Goal: Task Accomplishment & Management: Use online tool/utility

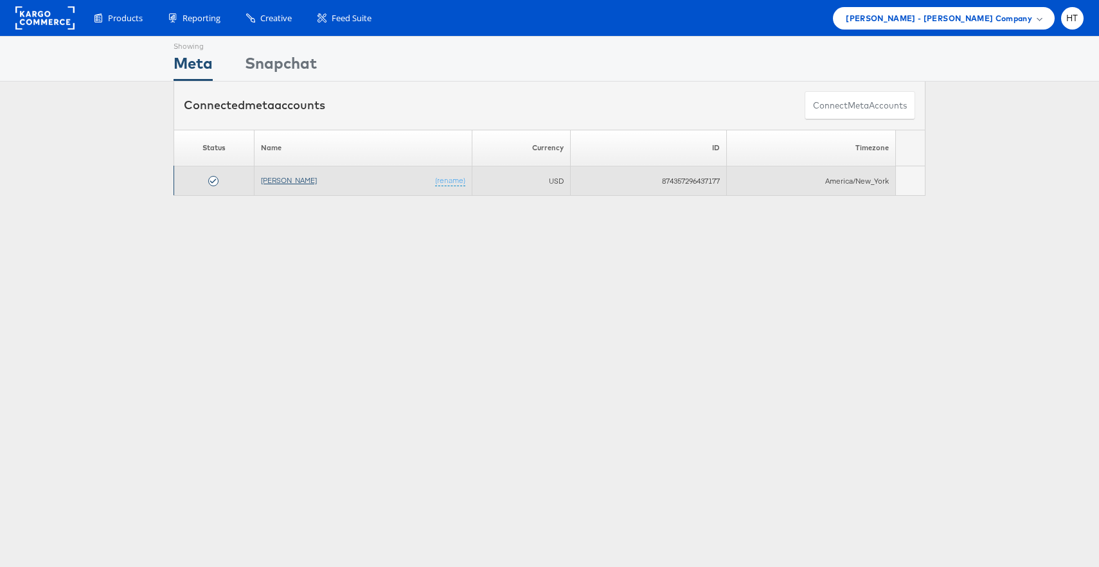
click at [276, 181] on link "[PERSON_NAME]" at bounding box center [289, 180] width 56 height 10
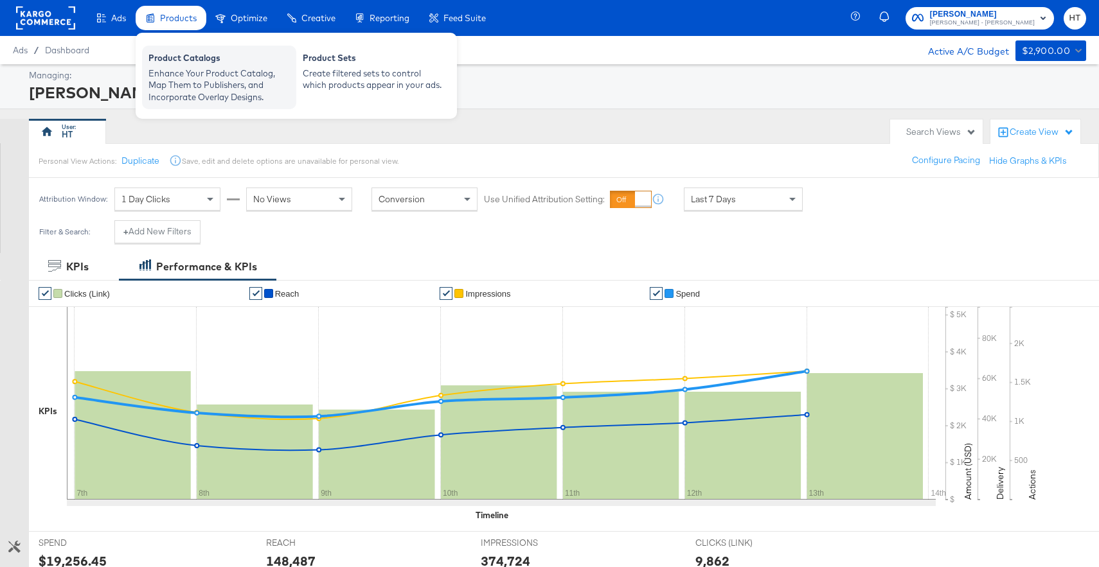
click at [190, 67] on div "Enhance Your Product Catalog, Map Them to Publishers, and Incorporate Overlay D…" at bounding box center [218, 85] width 141 height 36
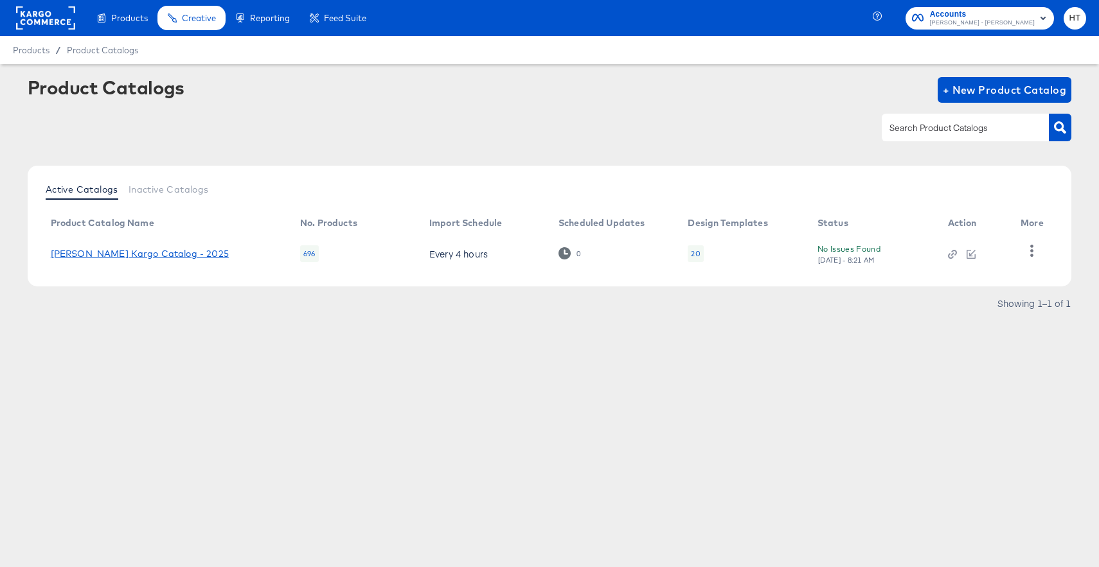
click at [141, 251] on link "Alexis Bittar Kargo Catalog - 2025" at bounding box center [140, 254] width 178 height 10
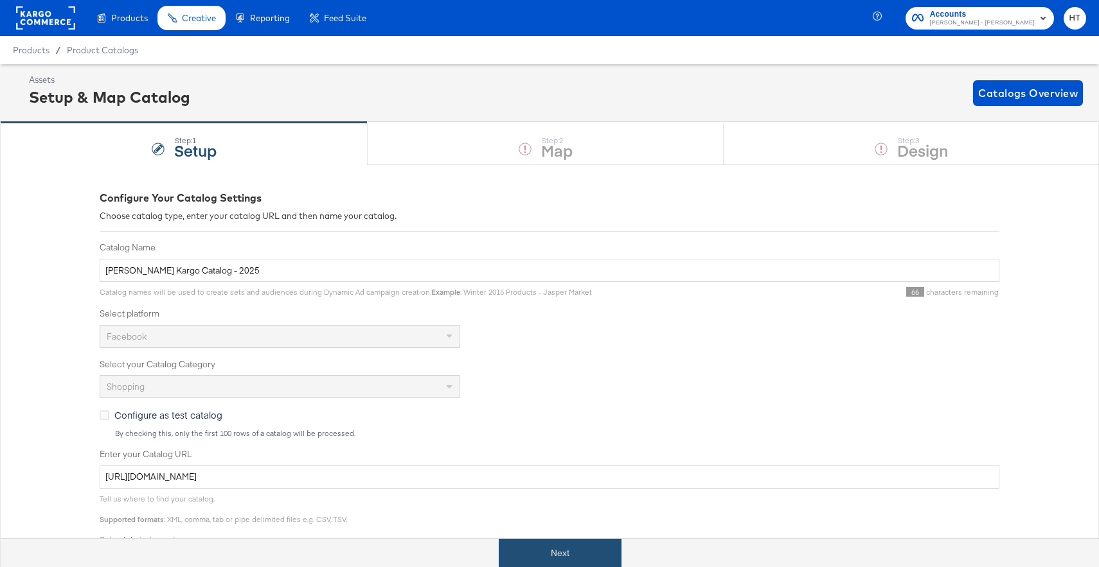
click at [522, 549] on button "Next" at bounding box center [560, 553] width 123 height 29
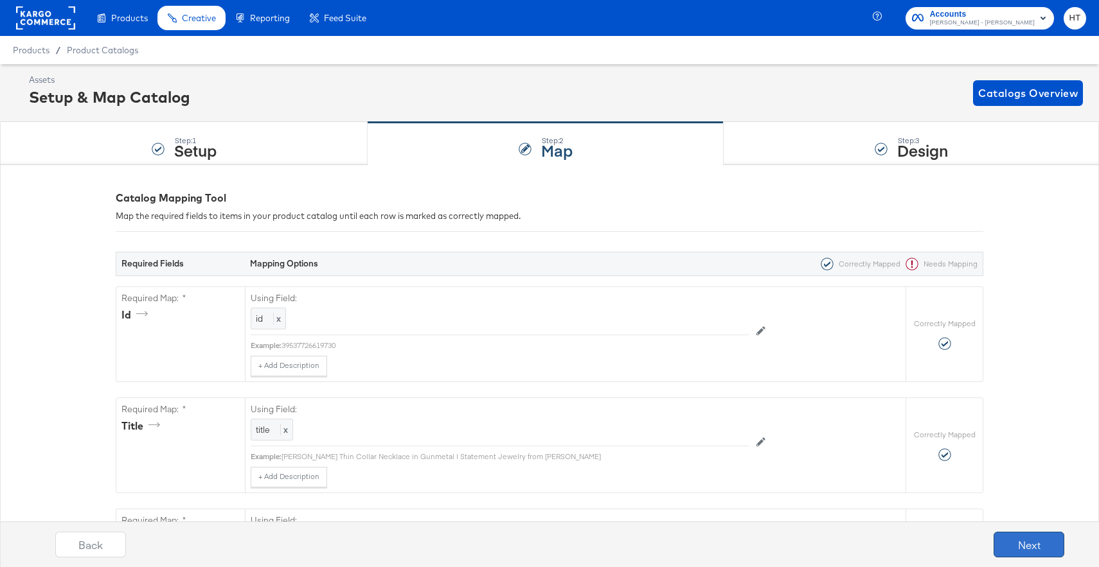
click at [1018, 545] on button "Next" at bounding box center [1028, 545] width 71 height 26
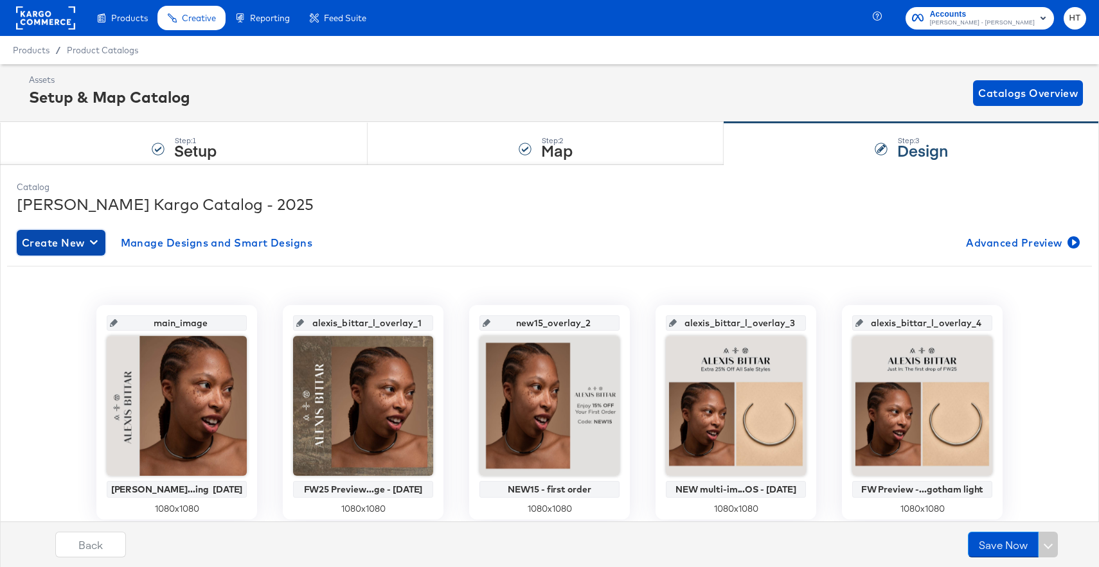
click at [68, 250] on span "Create New" at bounding box center [61, 243] width 78 height 18
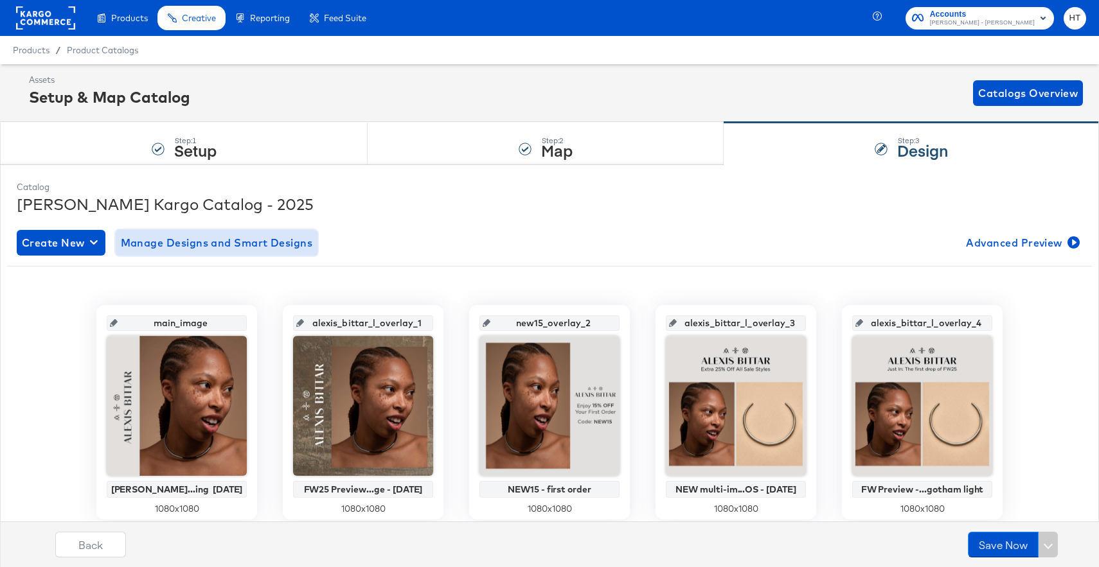
click at [255, 240] on span "Manage Designs and Smart Designs" at bounding box center [217, 243] width 192 height 18
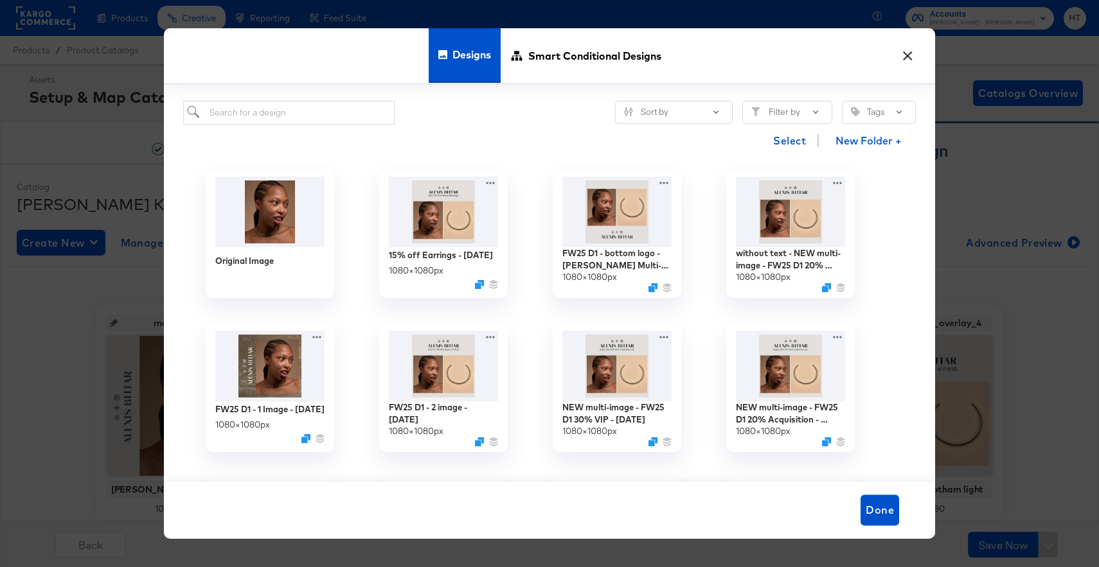
click at [914, 52] on button "×" at bounding box center [907, 52] width 23 height 23
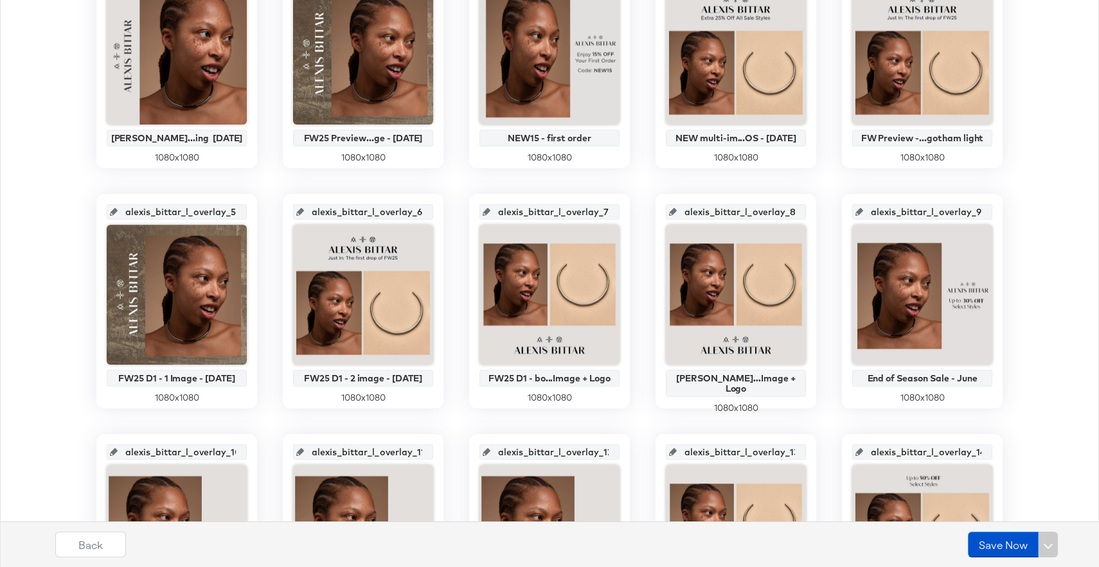
scroll to position [348, 0]
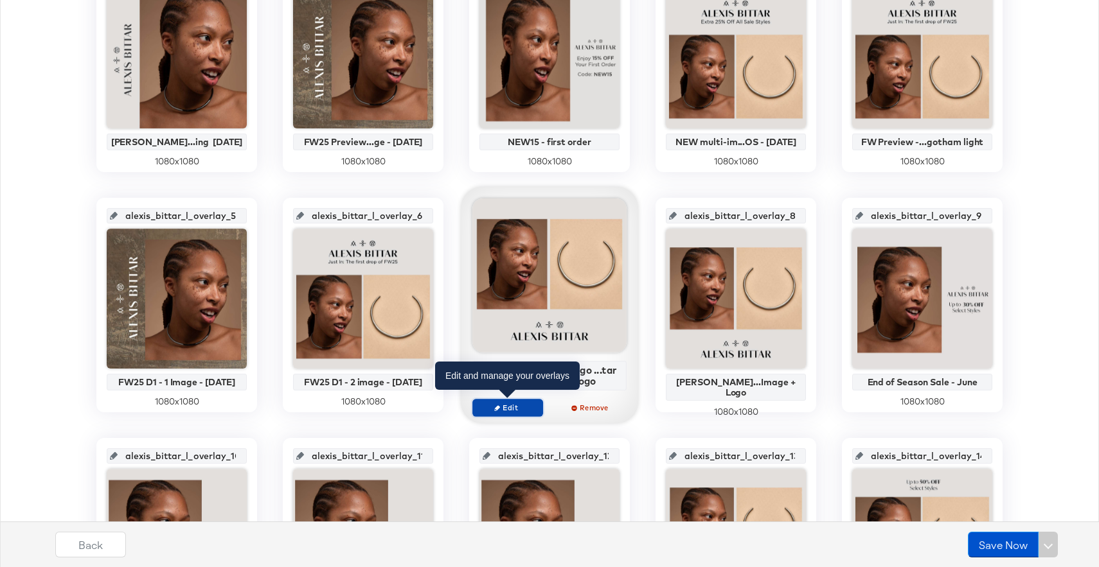
click at [524, 403] on span "Edit" at bounding box center [507, 408] width 59 height 10
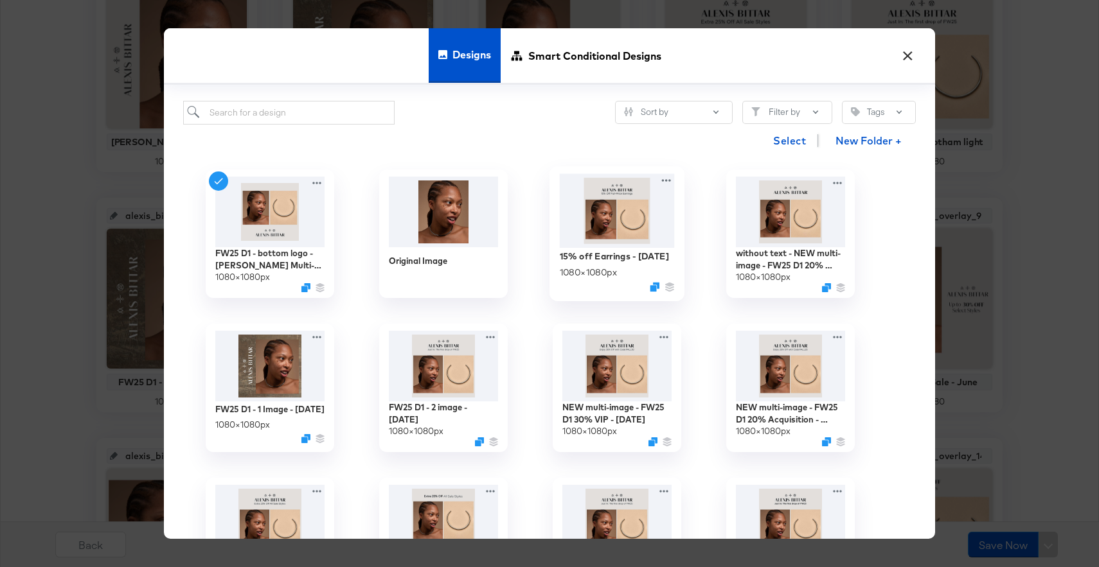
click at [612, 211] on img at bounding box center [617, 211] width 115 height 74
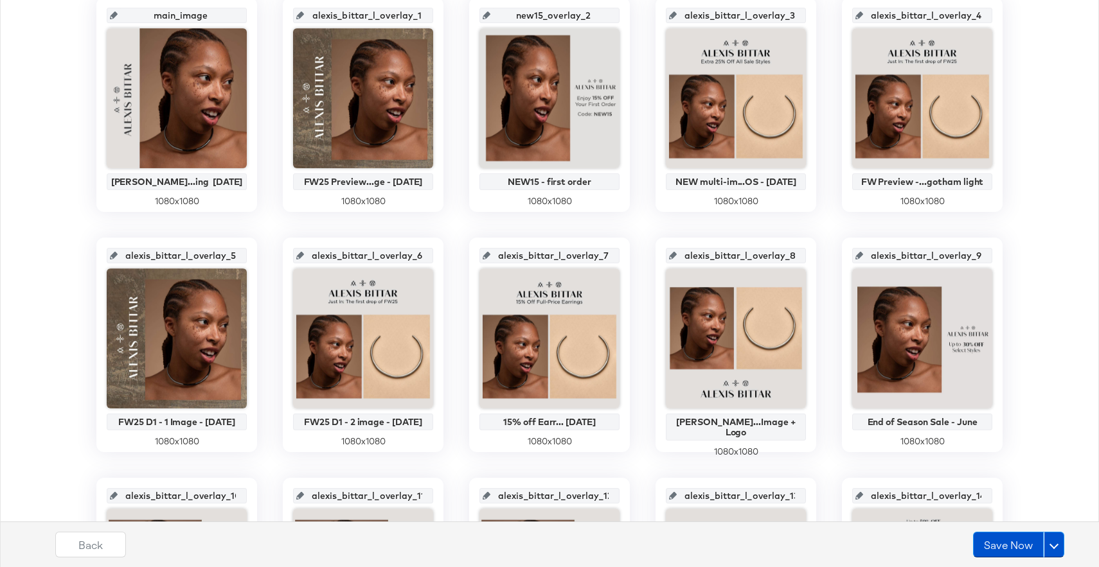
scroll to position [311, 0]
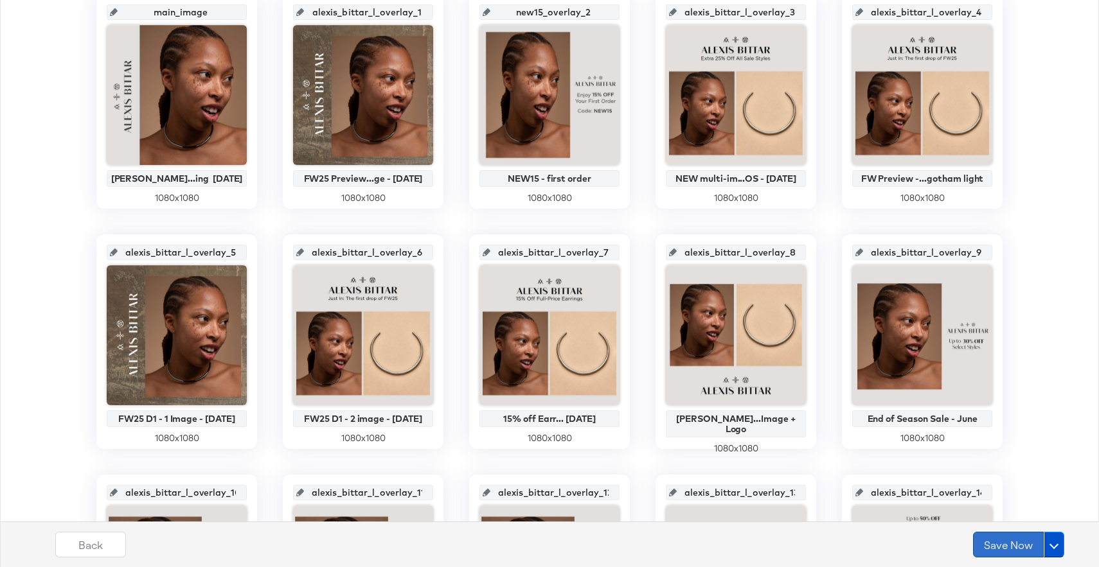
click at [994, 539] on button "Save Now" at bounding box center [1008, 545] width 71 height 26
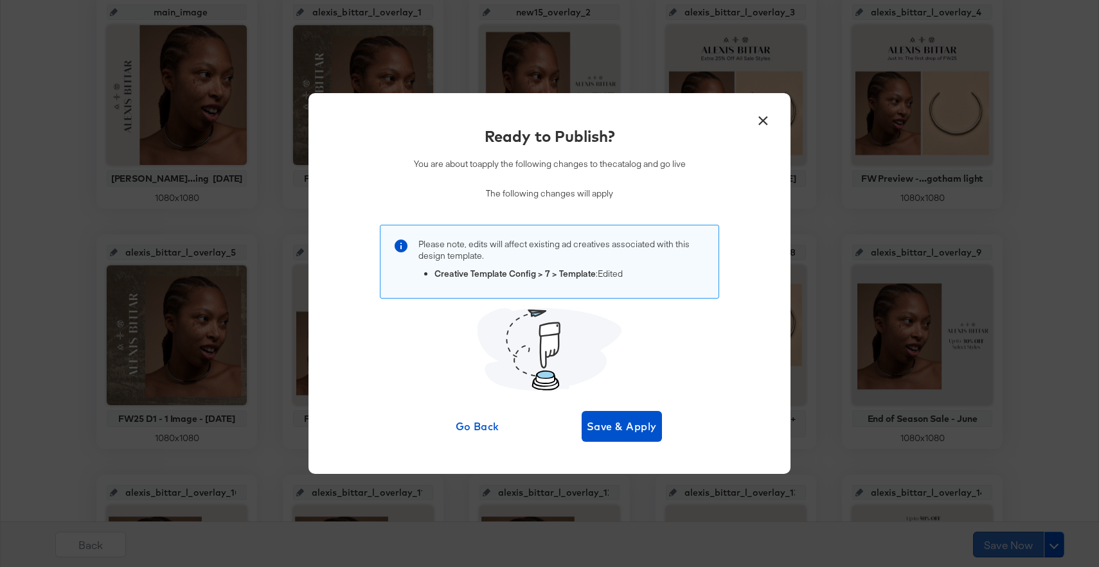
scroll to position [0, 0]
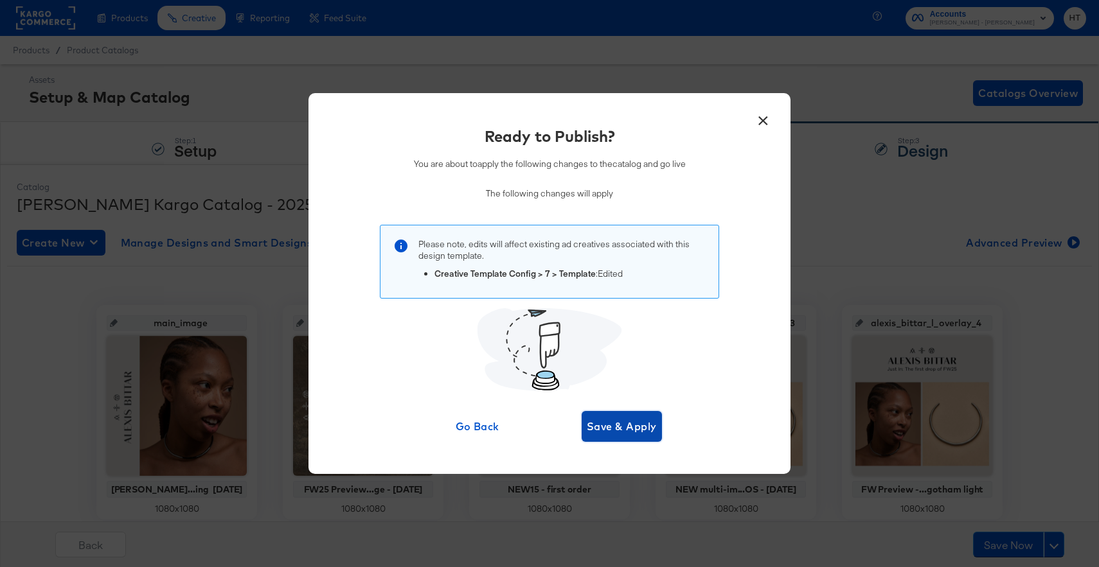
click at [609, 424] on span "Save & Apply" at bounding box center [622, 427] width 70 height 18
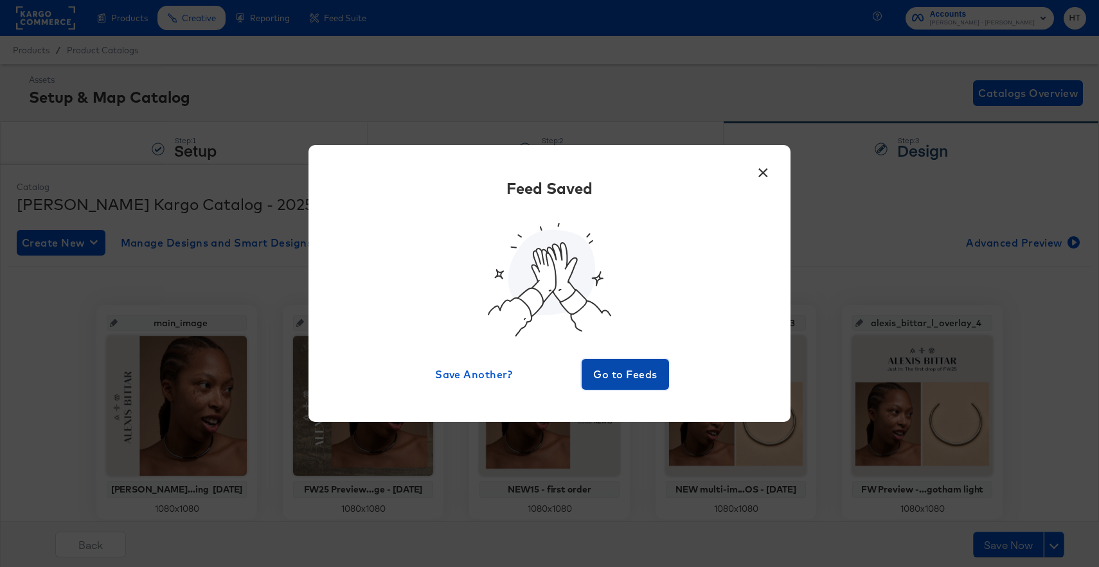
click at [630, 373] on span "Go to Feeds" at bounding box center [625, 375] width 77 height 18
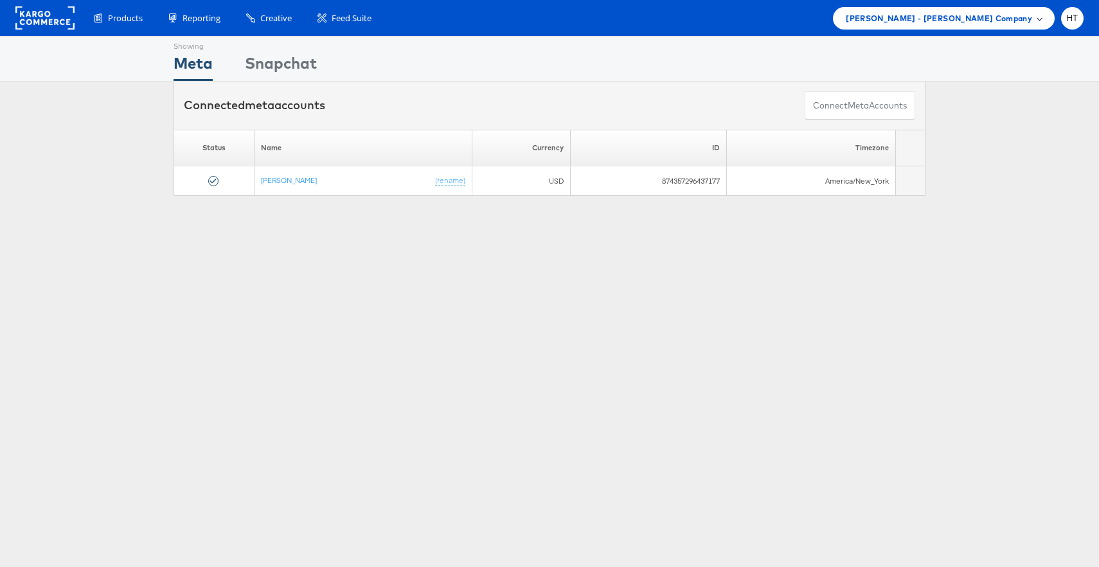
click at [965, 24] on span "Mason - Alexis Bittar Company" at bounding box center [939, 18] width 186 height 13
click at [991, 102] on li "[PERSON_NAME]" at bounding box center [990, 96] width 129 height 24
click at [960, 98] on link "[PERSON_NAME]" at bounding box center [992, 96] width 103 height 13
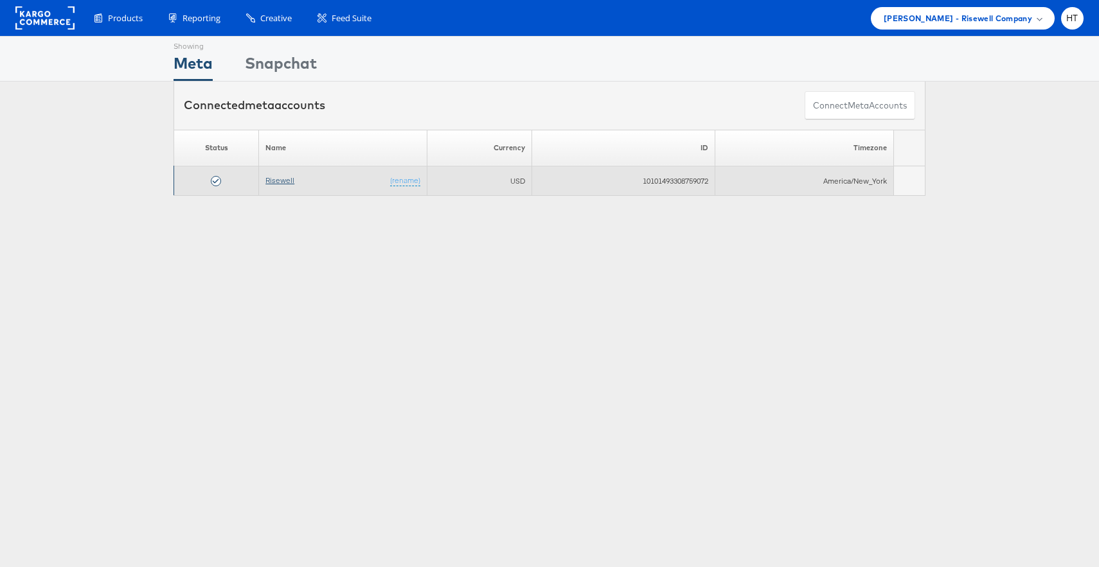
click at [281, 184] on link "Risewell" at bounding box center [279, 180] width 29 height 10
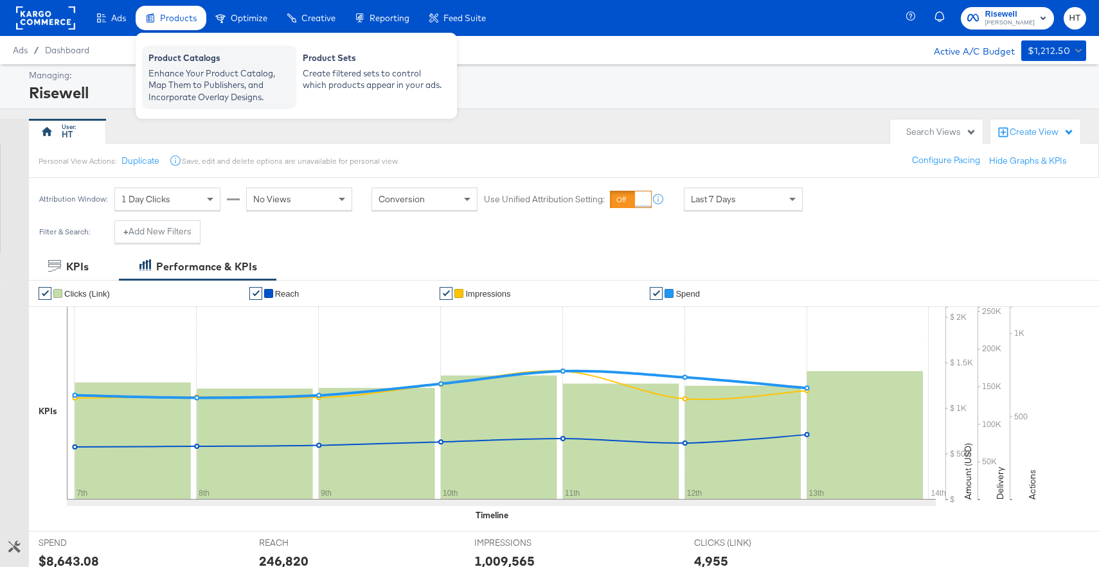
click at [189, 62] on div "Product Catalogs" at bounding box center [218, 59] width 141 height 15
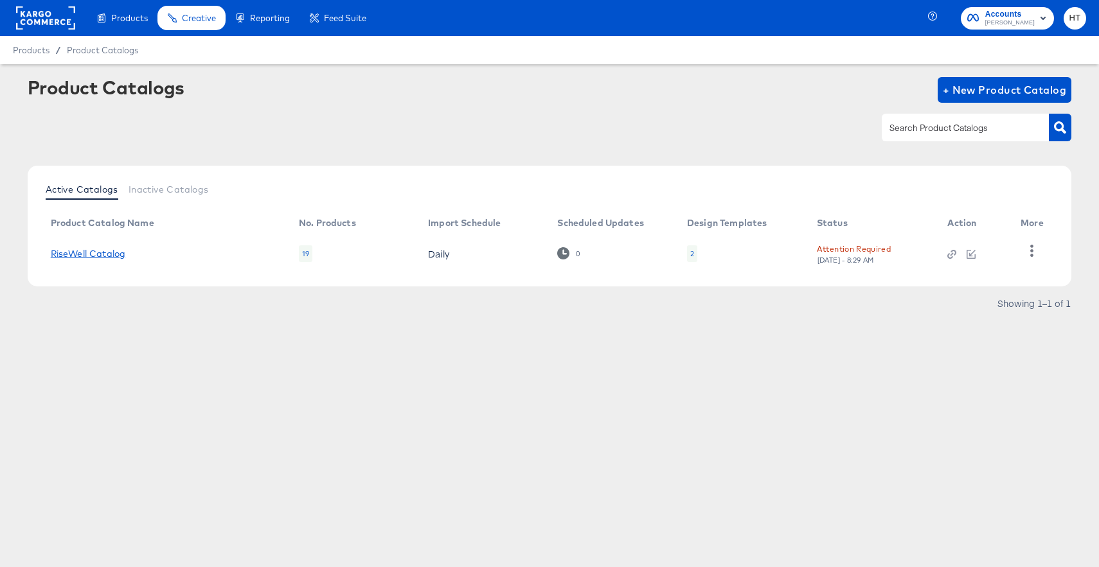
click at [94, 255] on link "RiseWell Catalog" at bounding box center [88, 254] width 75 height 10
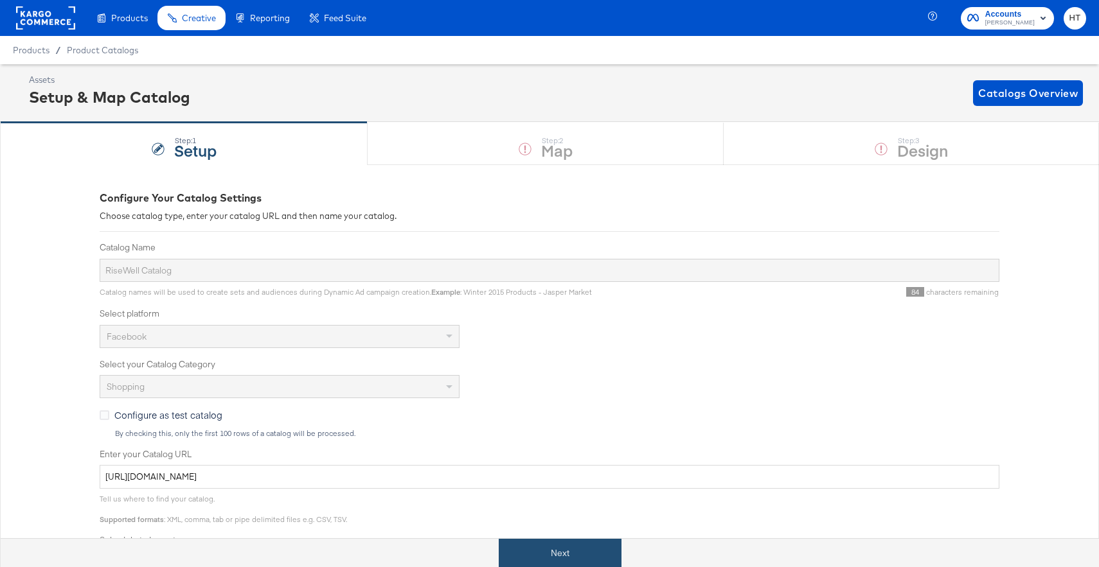
click at [563, 557] on button "Next" at bounding box center [560, 553] width 123 height 29
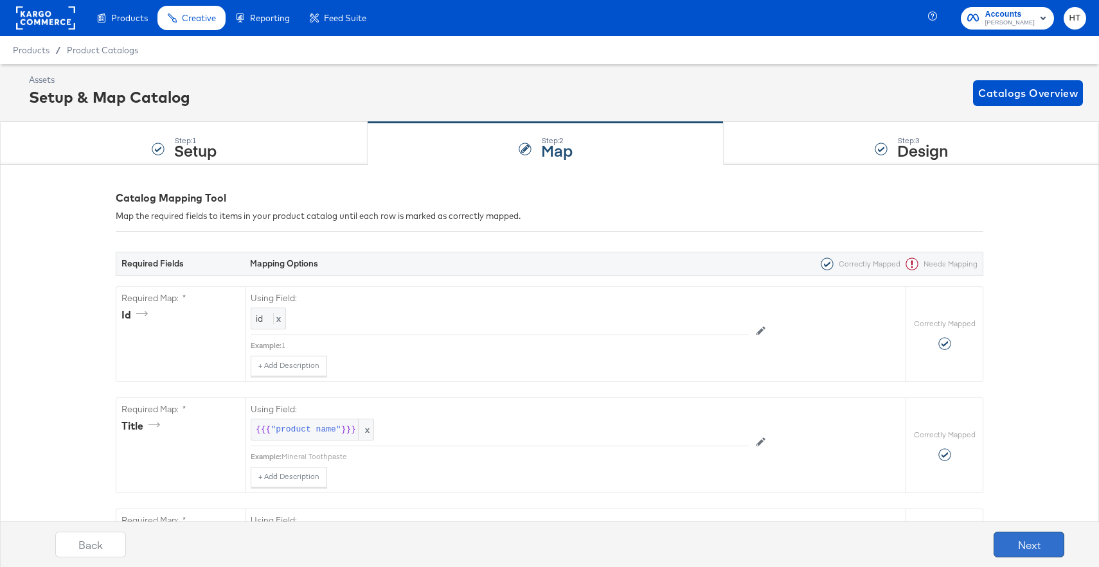
click at [1037, 539] on button "Next" at bounding box center [1028, 545] width 71 height 26
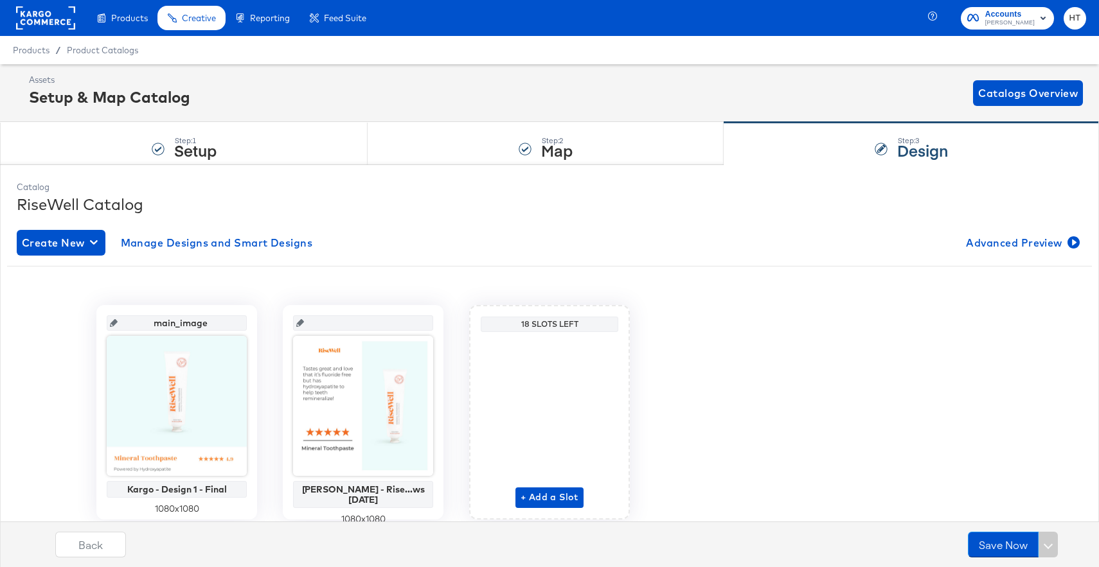
click at [57, 24] on rect at bounding box center [45, 17] width 59 height 23
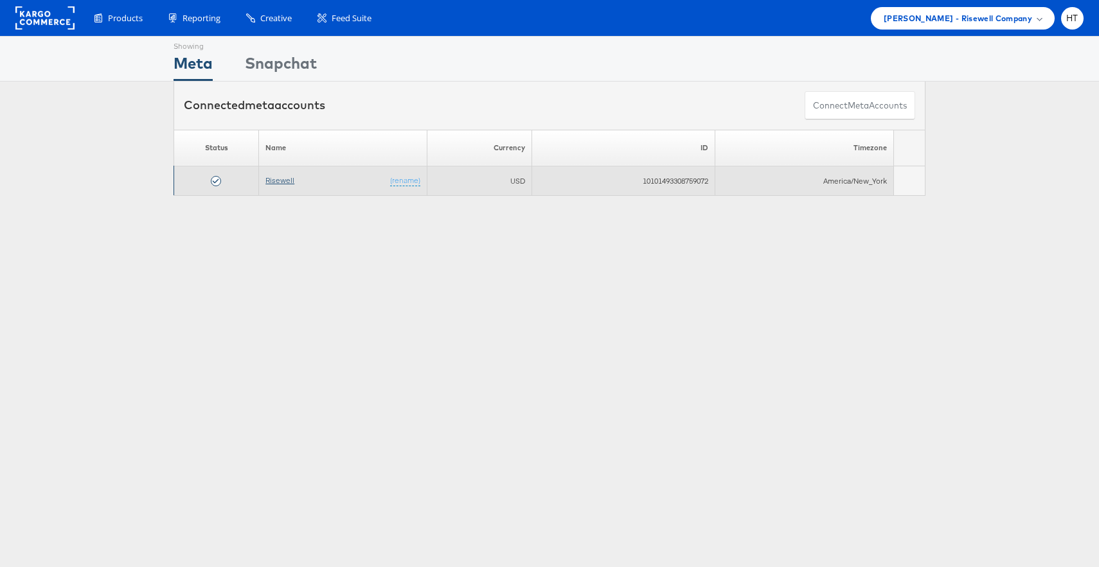
click at [272, 179] on link "Risewell" at bounding box center [279, 180] width 29 height 10
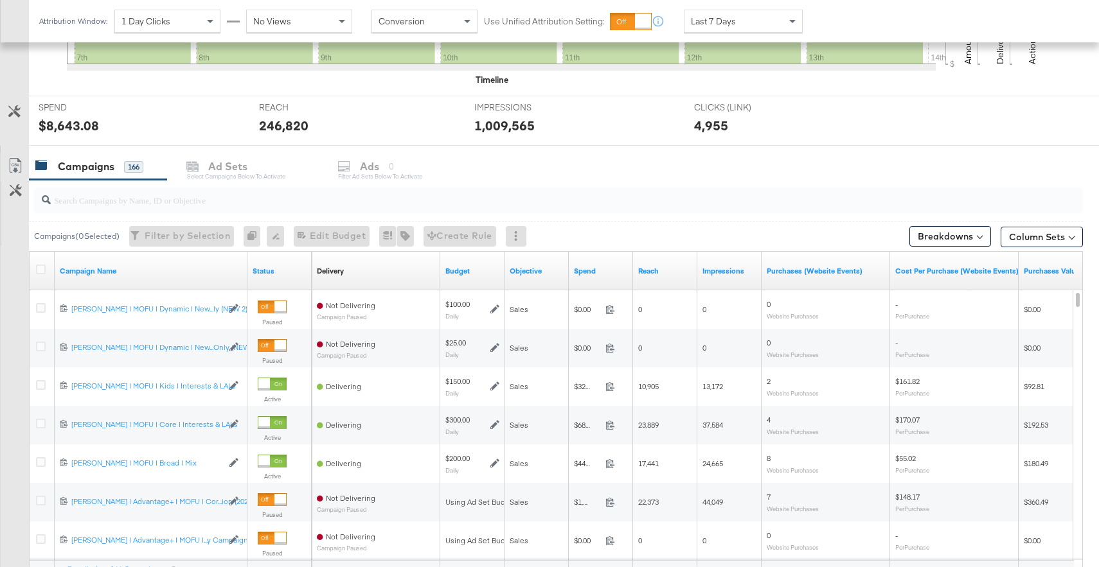
scroll to position [439, 0]
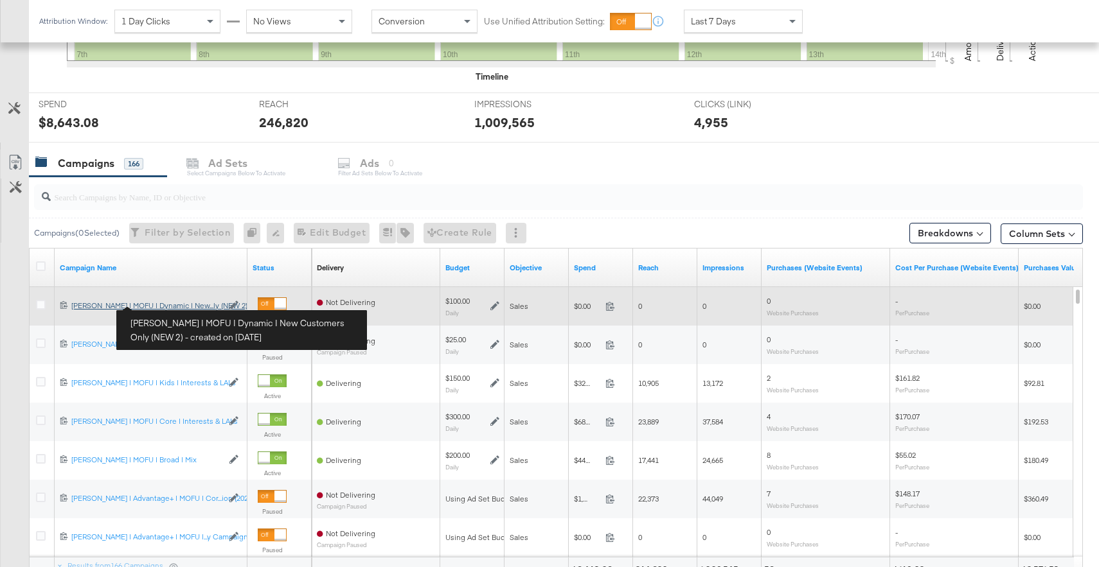
click at [165, 305] on div "Mason | MOFU | Dynamic | New Customers Only (NEW 2) Mason | MOFU | Dynamic | Ne…" at bounding box center [146, 306] width 151 height 10
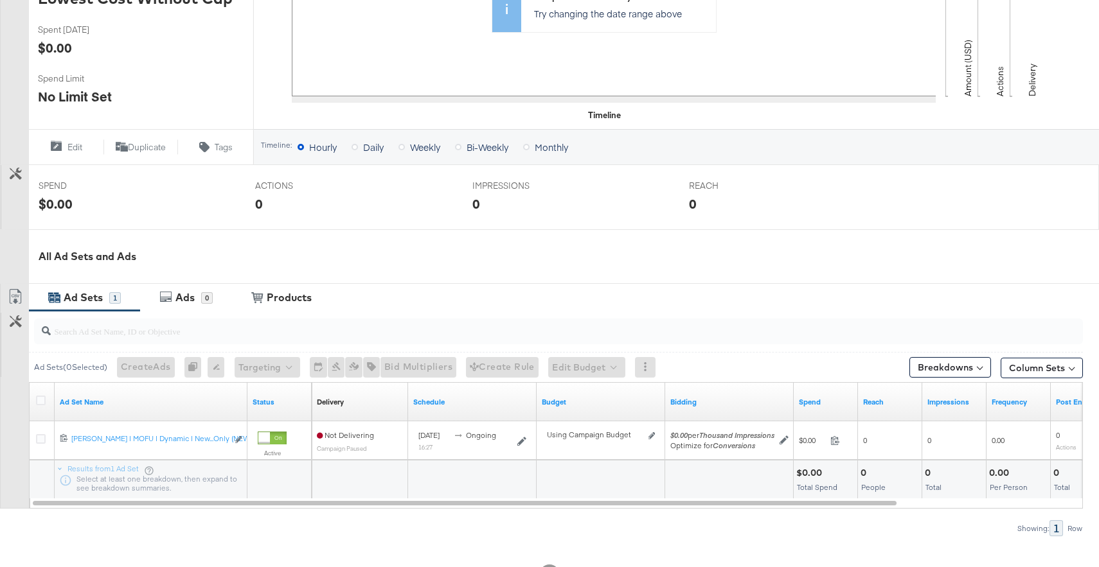
scroll to position [374, 0]
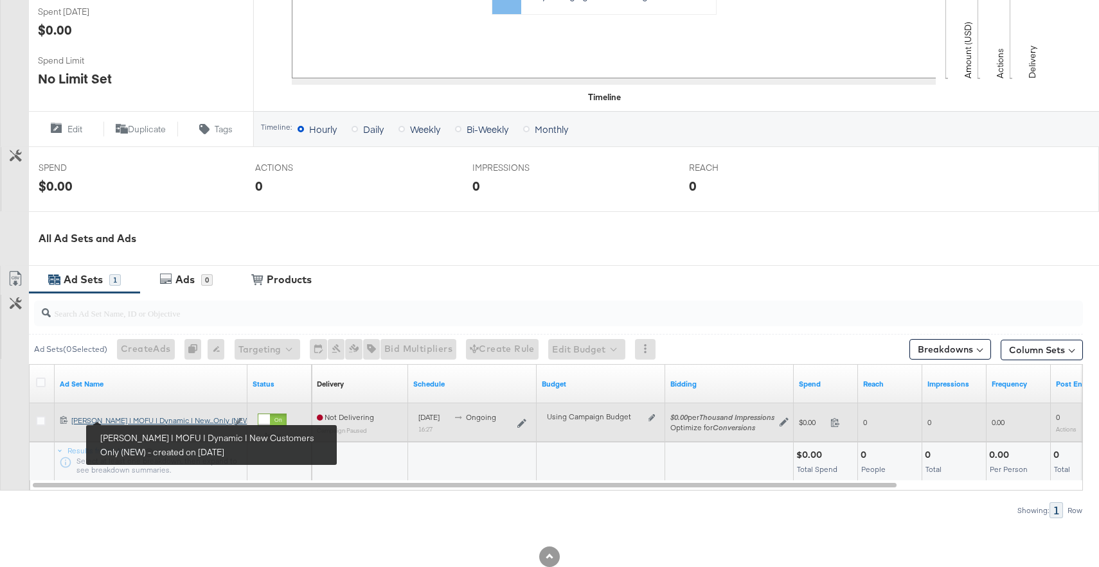
click at [134, 420] on div "Mason | MOFU | Dynamic | New Customers Only (NEW) Mason | MOFU | Dynamic | New.…" at bounding box center [149, 421] width 156 height 10
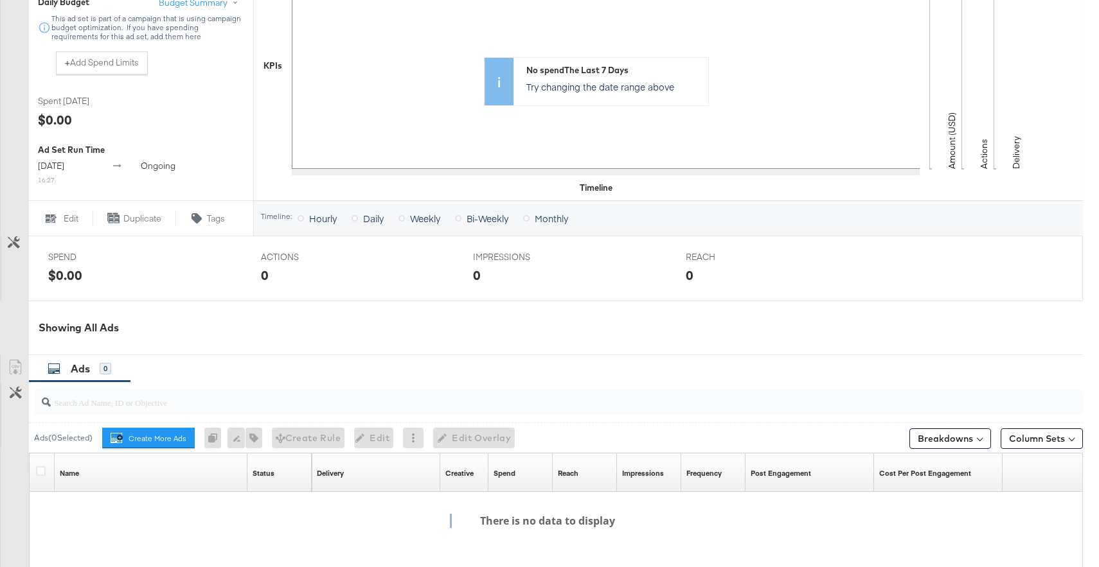
scroll to position [391, 0]
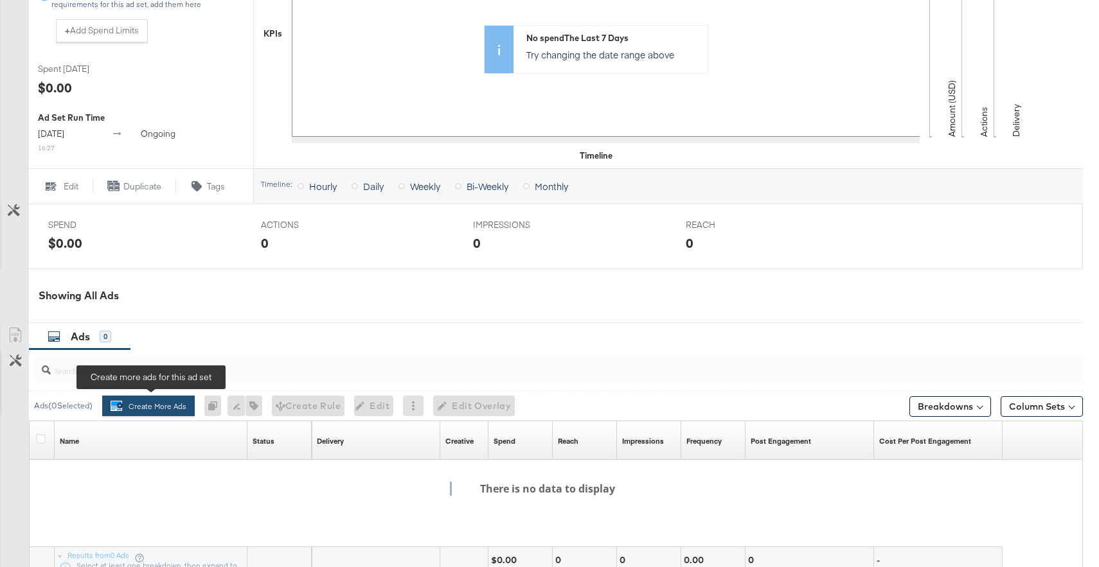
click at [162, 404] on button "Create More Ads Create more ads for this ad set" at bounding box center [148, 406] width 93 height 21
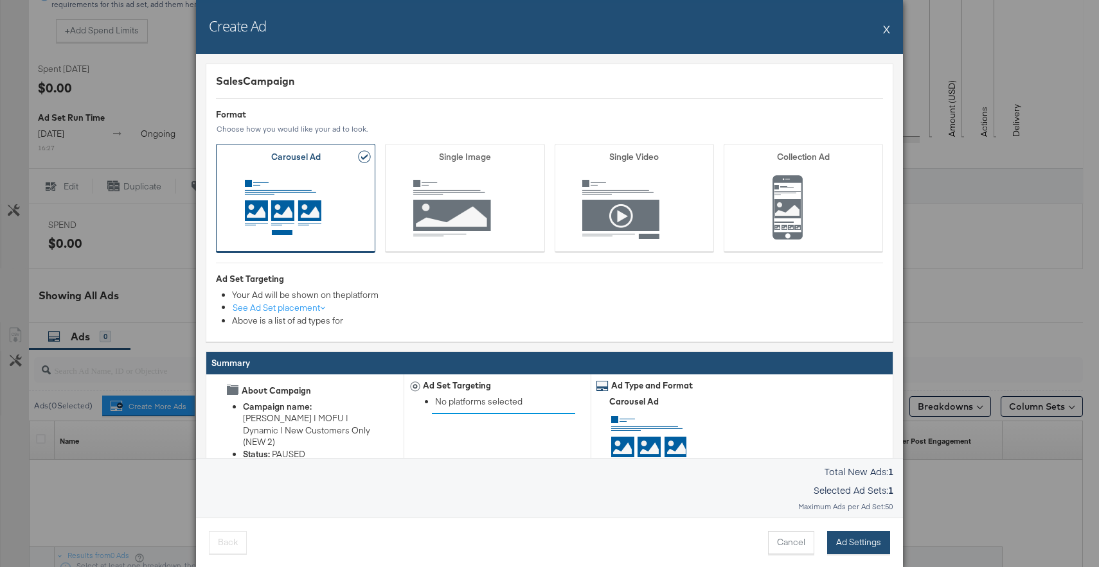
click at [860, 540] on button "Ad Settings" at bounding box center [858, 542] width 63 height 23
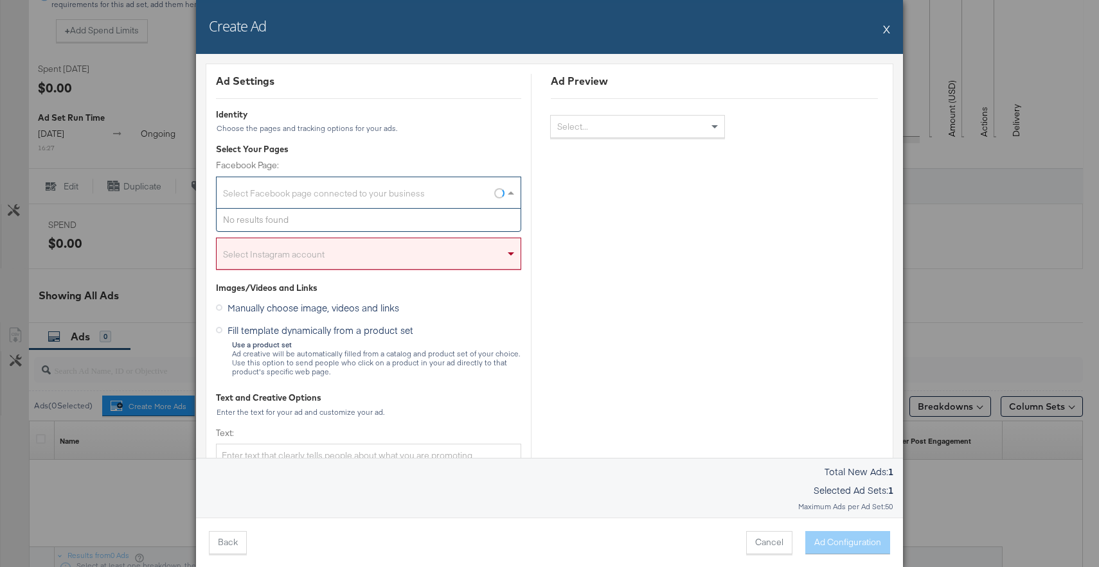
click at [438, 195] on div "Select Facebook page connected to your business" at bounding box center [369, 196] width 304 height 26
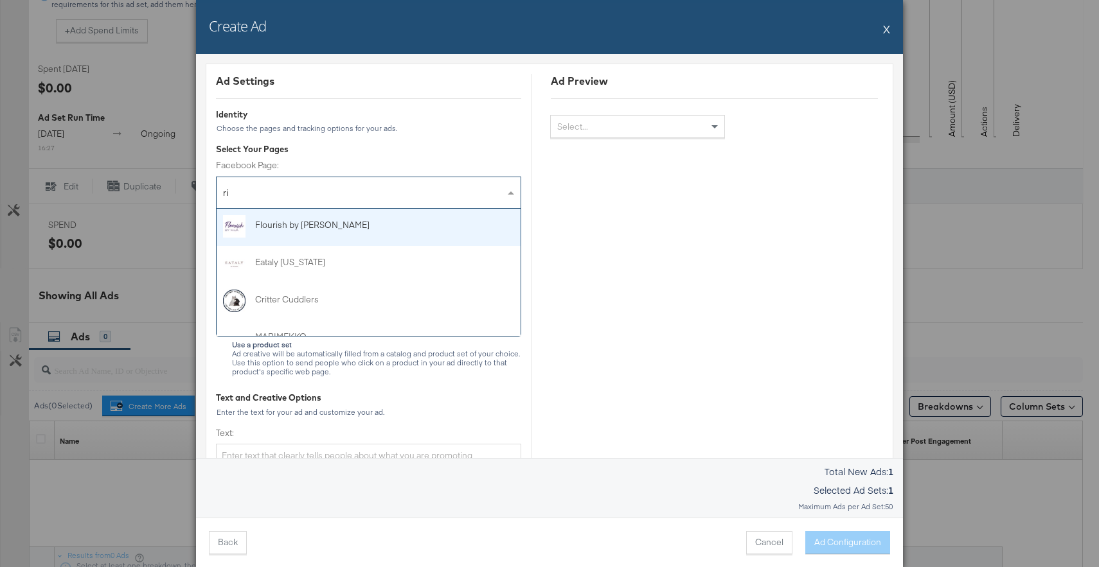
type input "ris"
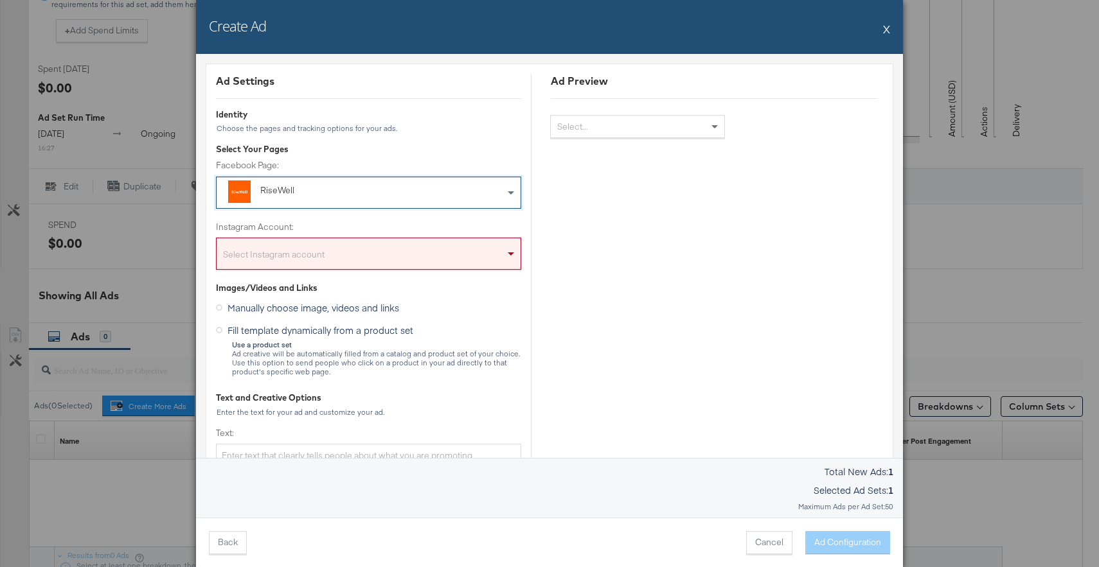
click at [382, 251] on div "Select Instagram account" at bounding box center [369, 257] width 304 height 26
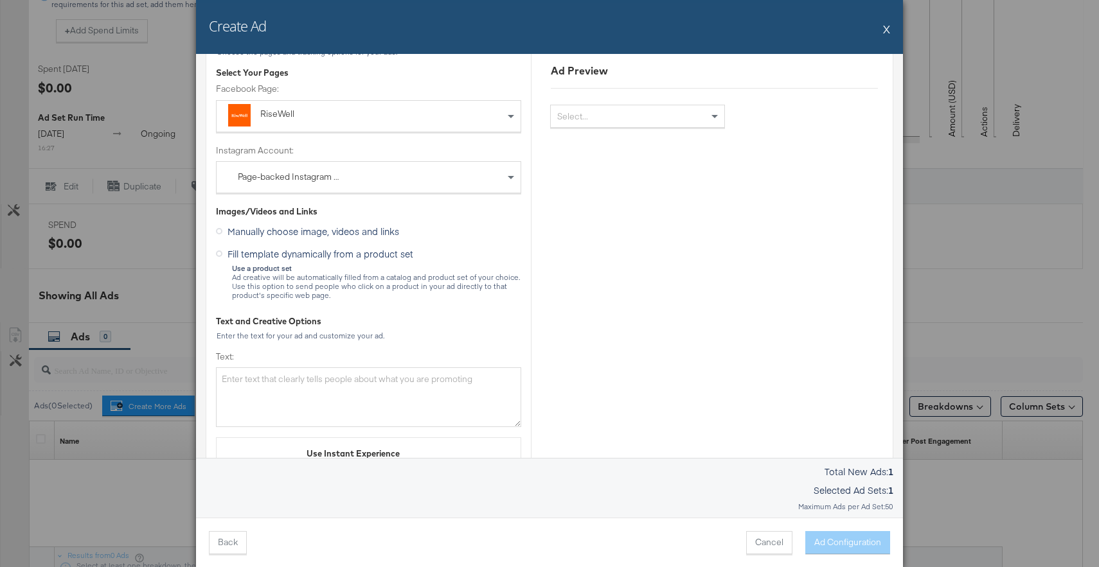
scroll to position [79, 0]
click at [219, 249] on icon at bounding box center [219, 251] width 6 height 6
click at [0, 0] on input "Fill template dynamically from a product set" at bounding box center [0, 0] width 0 height 0
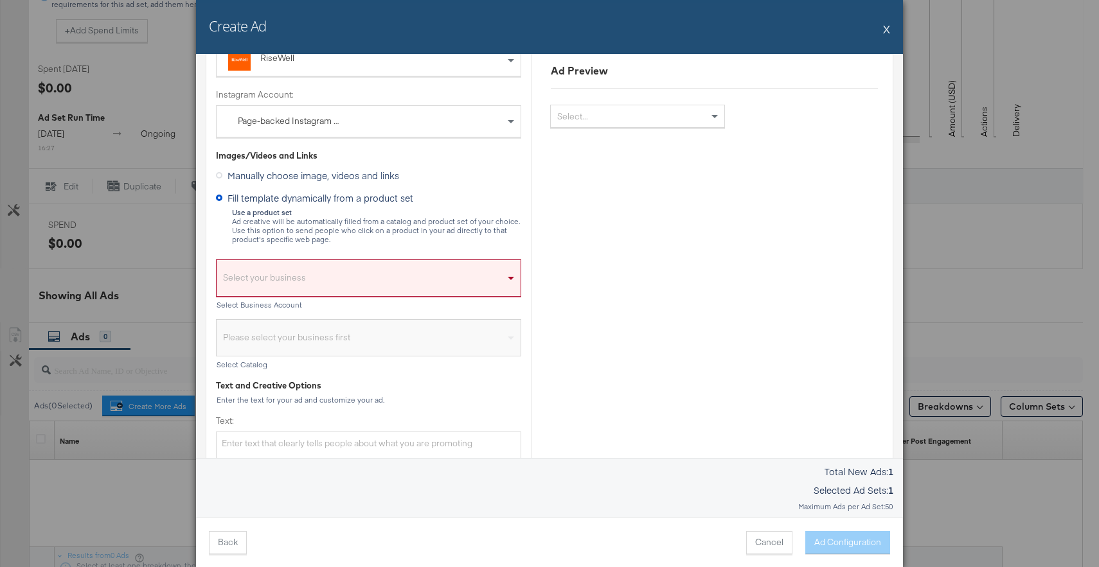
scroll to position [147, 0]
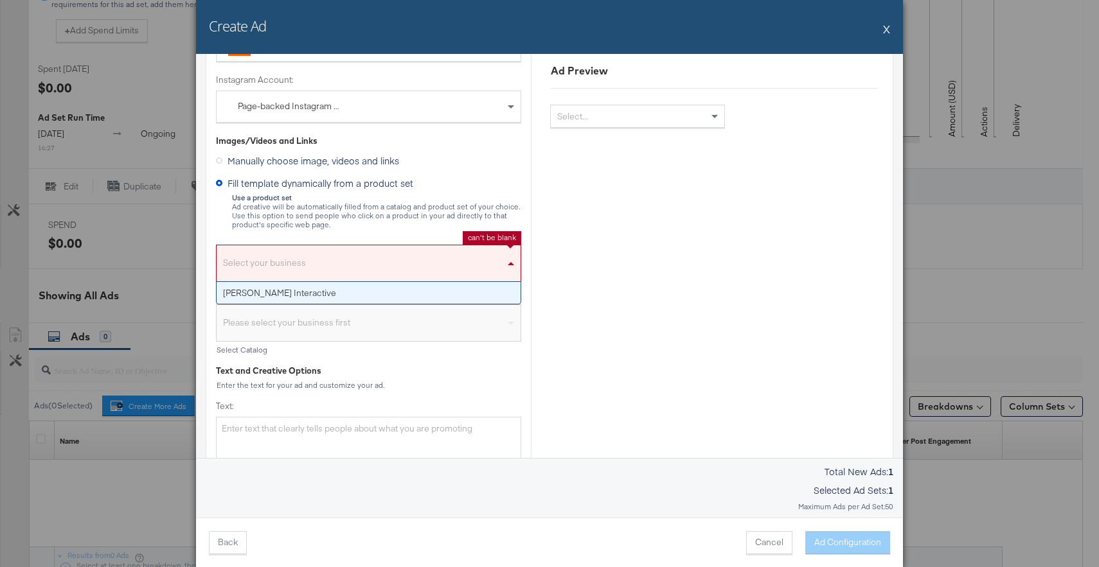
click at [345, 263] on div "Select your business" at bounding box center [369, 267] width 304 height 30
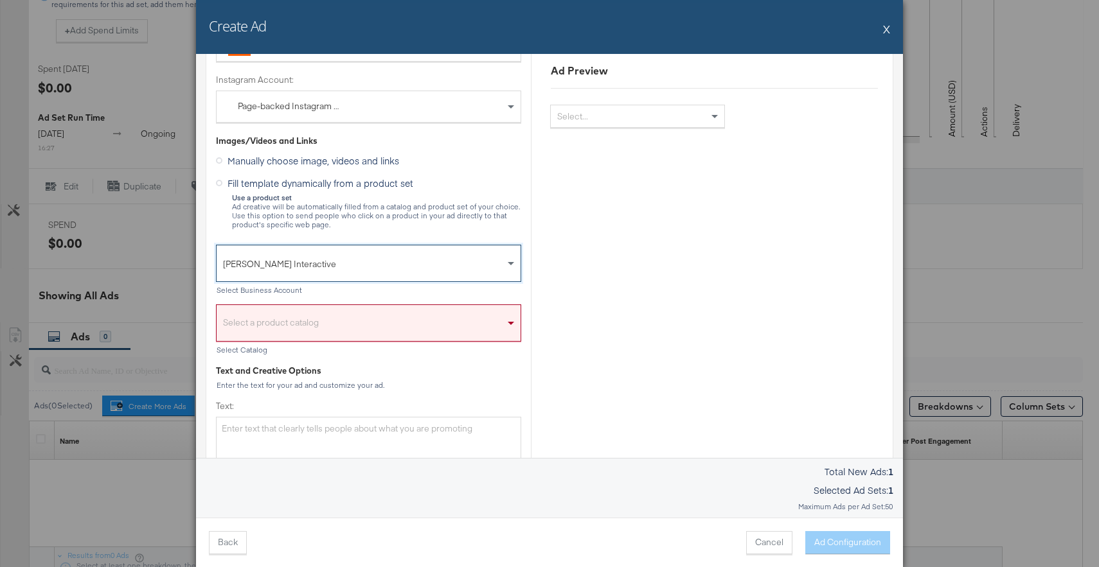
click at [332, 319] on div "Select a product catalog" at bounding box center [369, 327] width 304 height 30
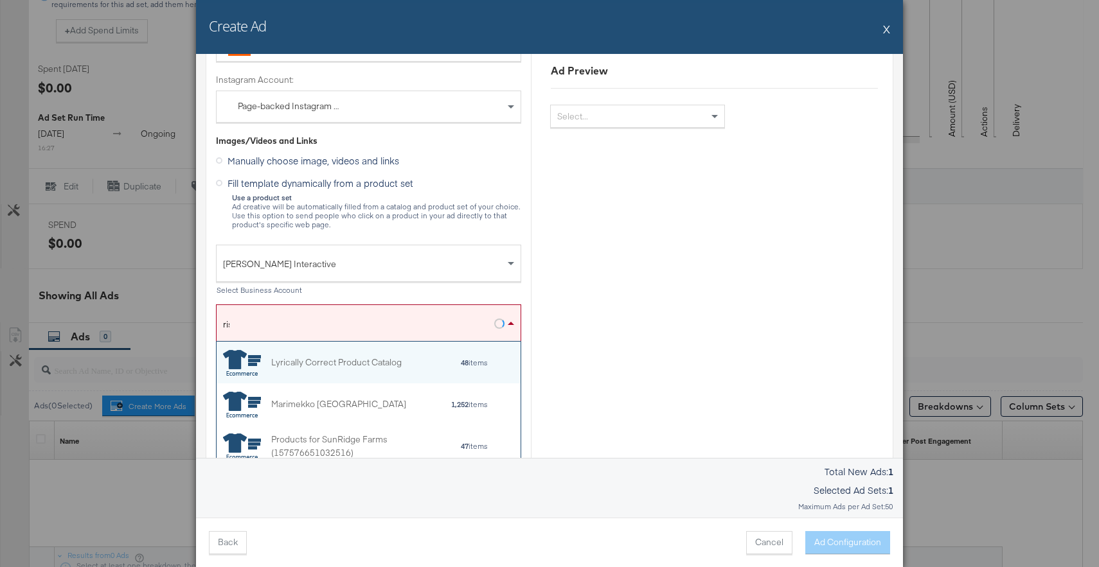
scroll to position [84, 304]
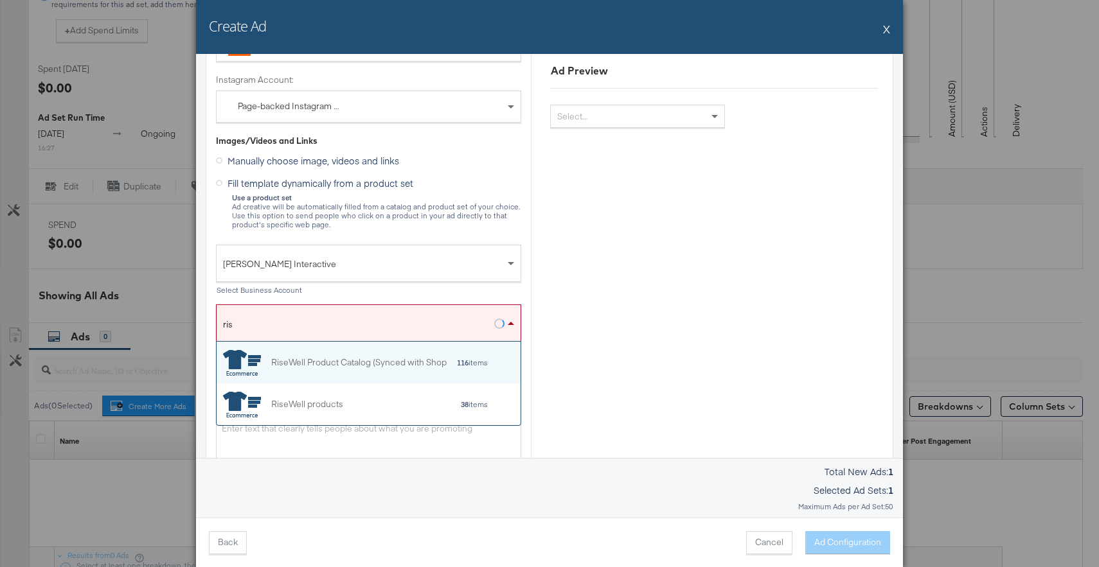
type input "rise"
click at [346, 352] on div "RiseWell Product Catalog (Synced with Shop" at bounding box center [335, 363] width 224 height 26
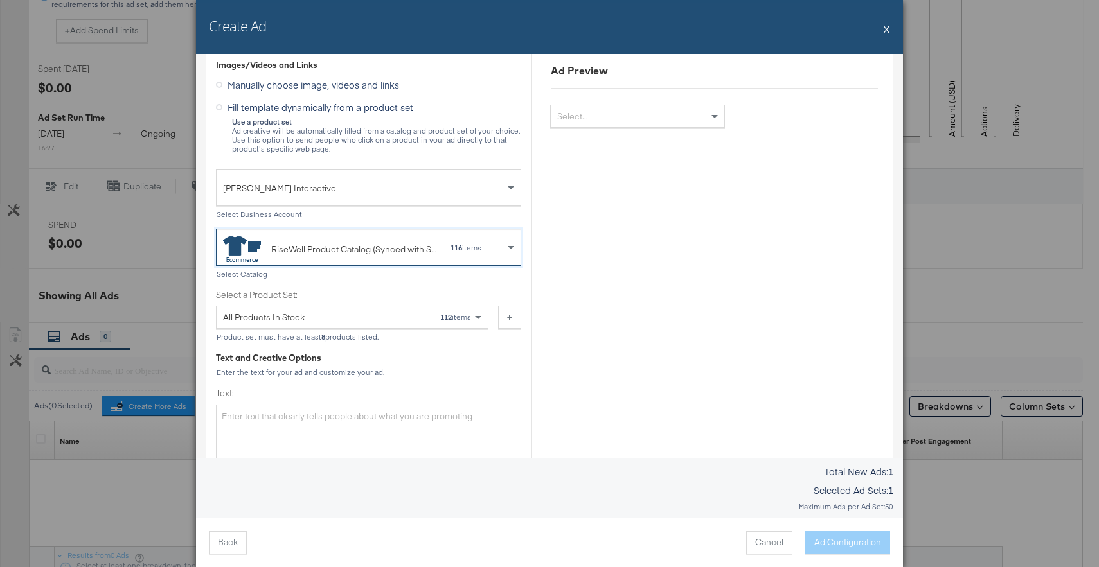
scroll to position [224, 0]
click at [392, 313] on div "All Products In Stock 112 items" at bounding box center [347, 316] width 249 height 22
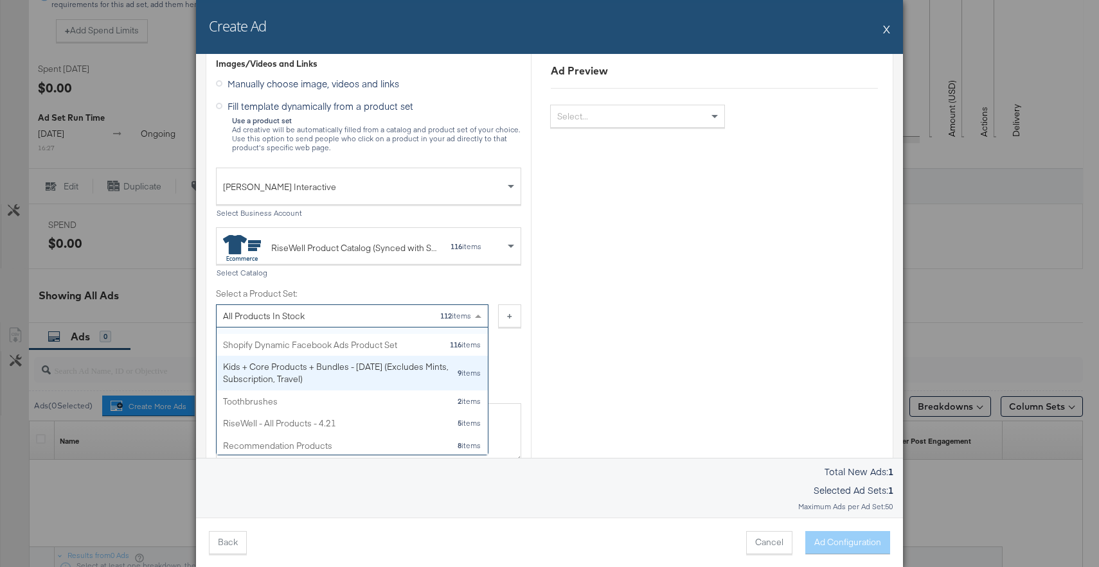
scroll to position [0, 0]
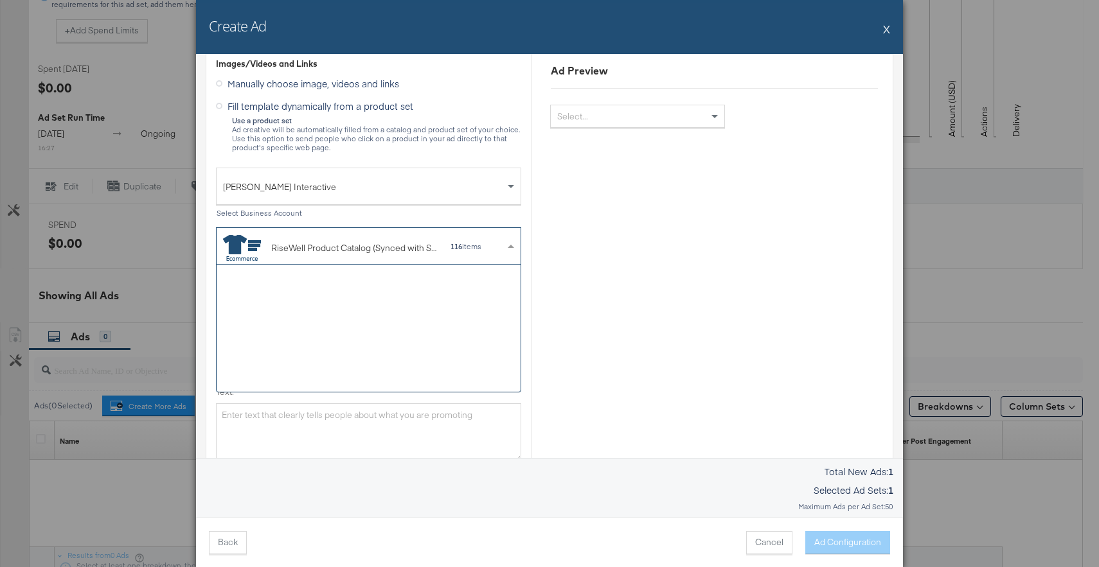
click at [394, 247] on div "RiseWell Product Catalog (Synced with Shop" at bounding box center [354, 248] width 166 height 13
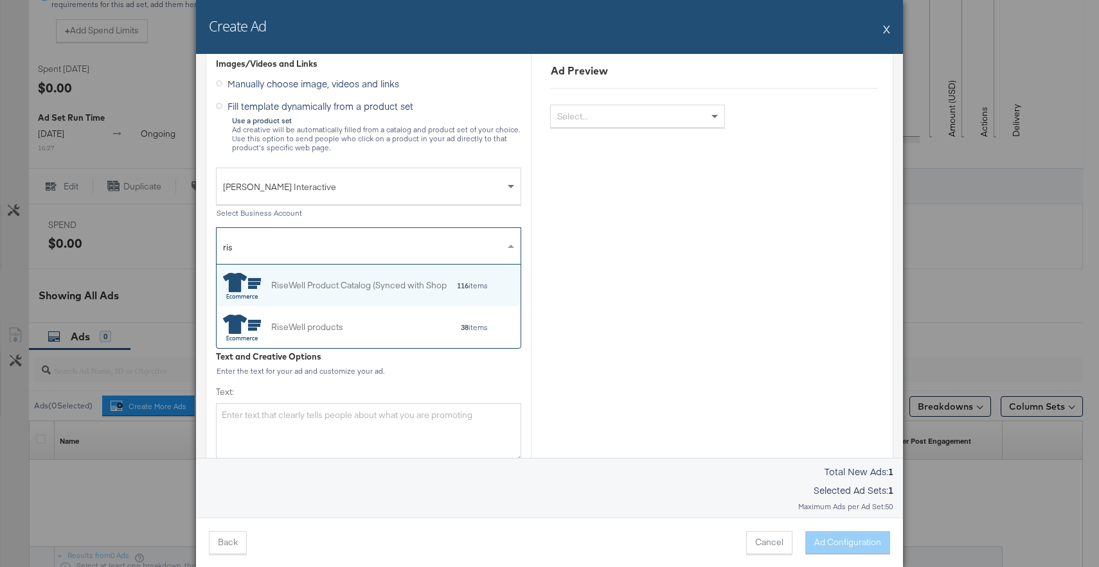
scroll to position [84, 304]
type input "rise"
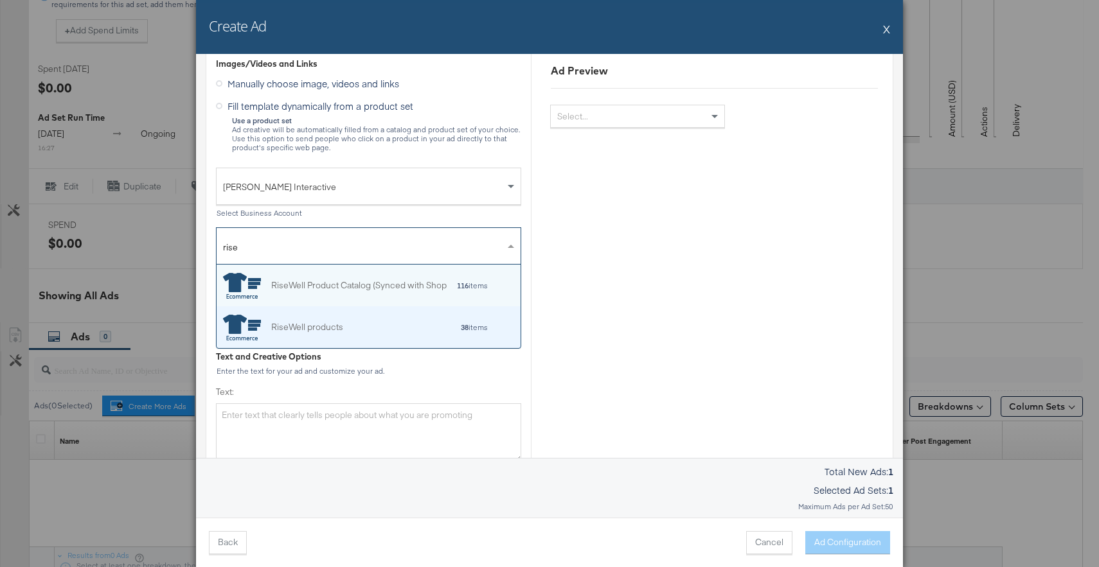
click at [392, 323] on div "38 items" at bounding box center [415, 327] width 145 height 9
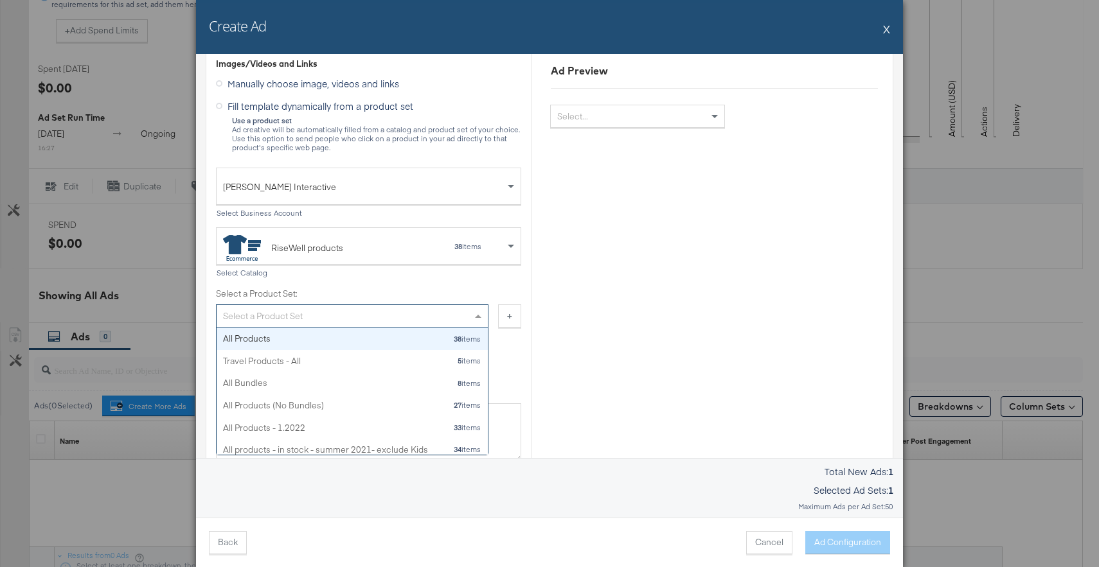
click at [430, 318] on div "Select a Product Set" at bounding box center [352, 316] width 271 height 22
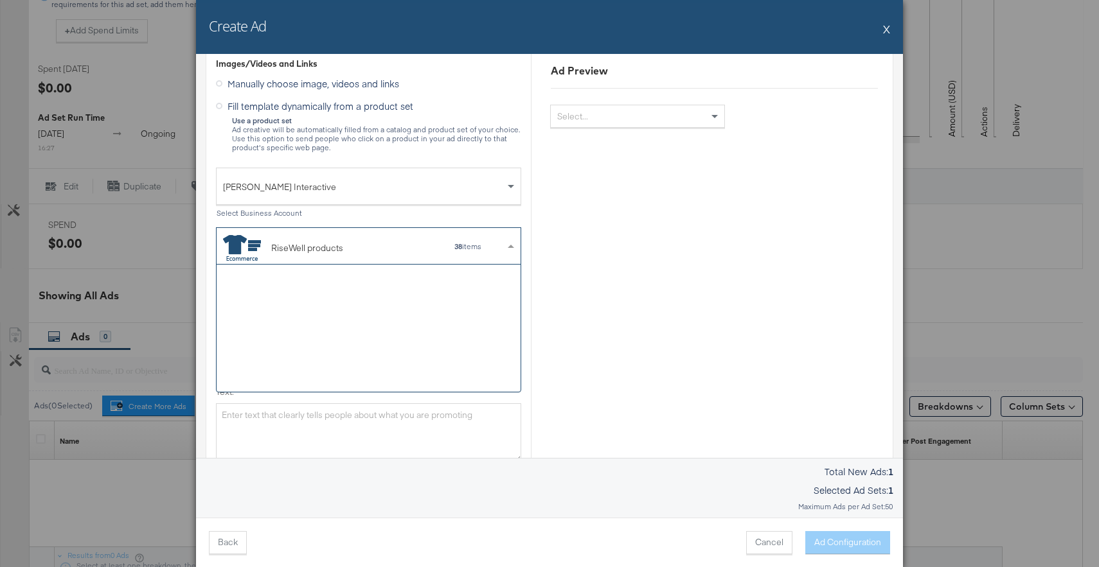
click at [436, 247] on div "38 items" at bounding box center [443, 246] width 77 height 9
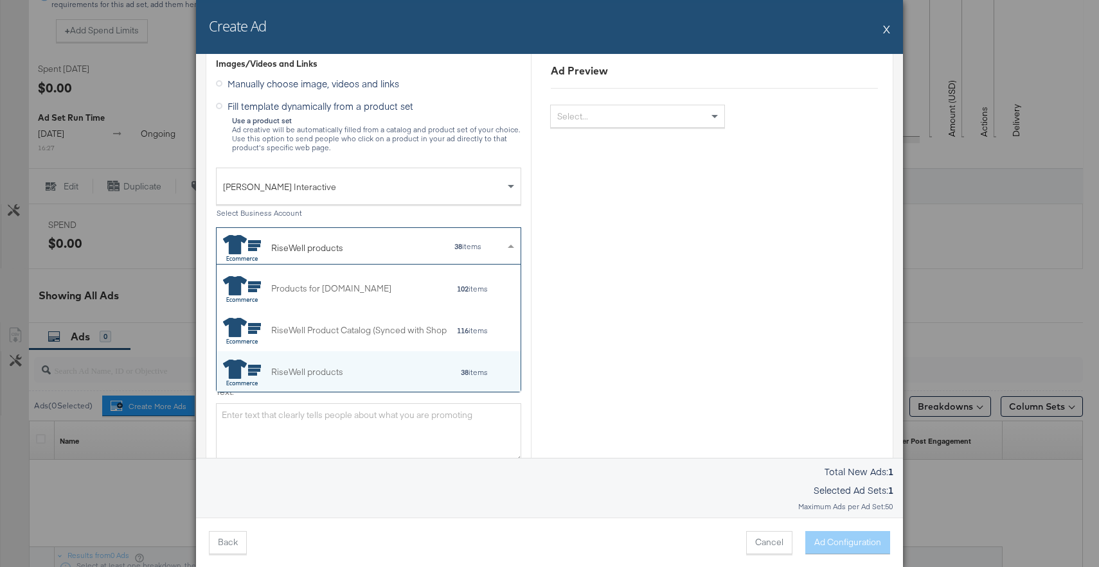
type input "i"
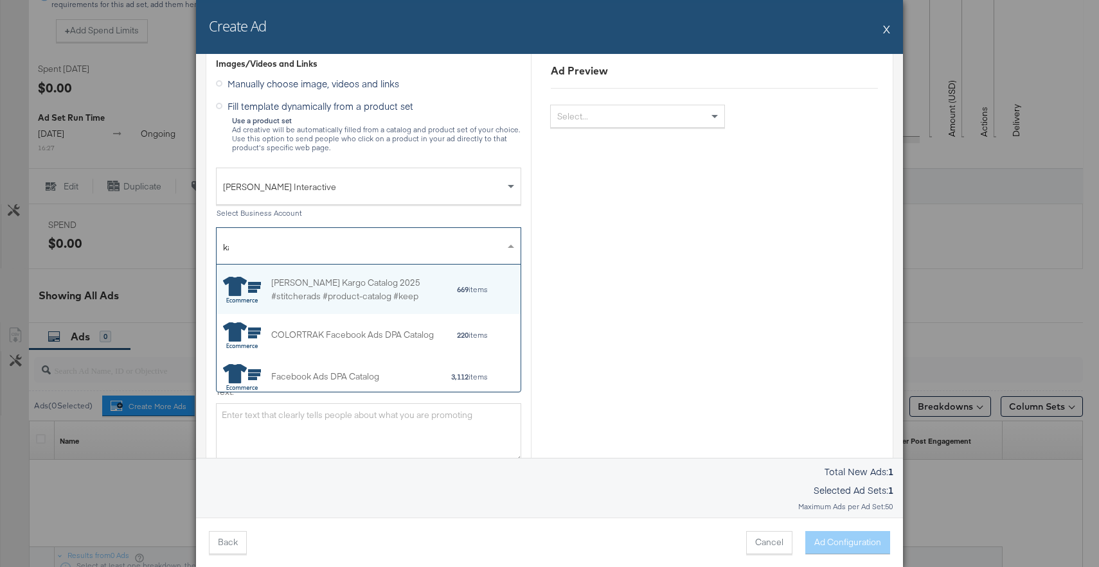
scroll to position [49, 304]
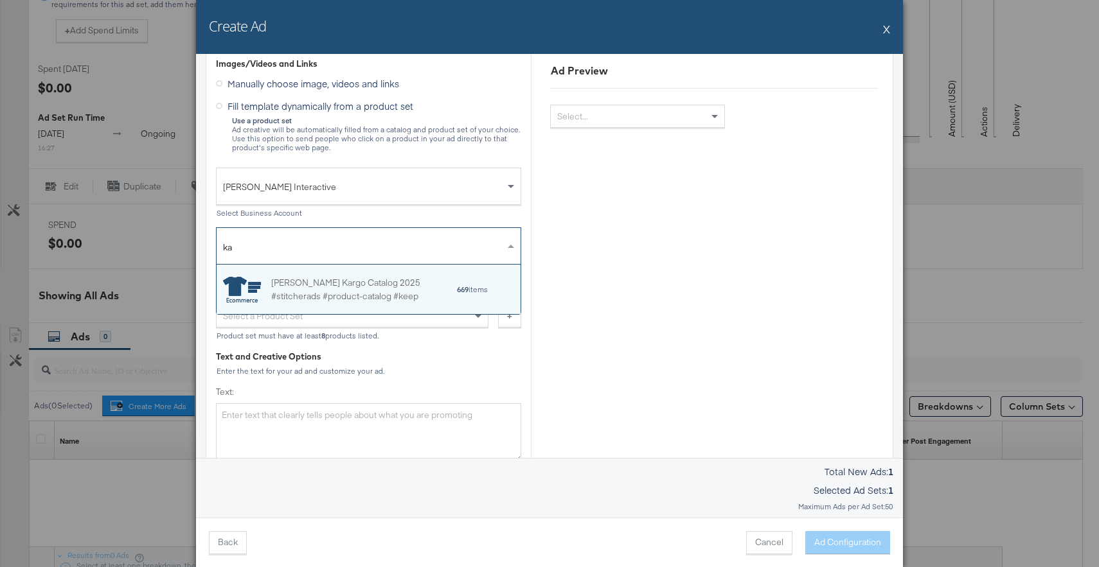
type input "k"
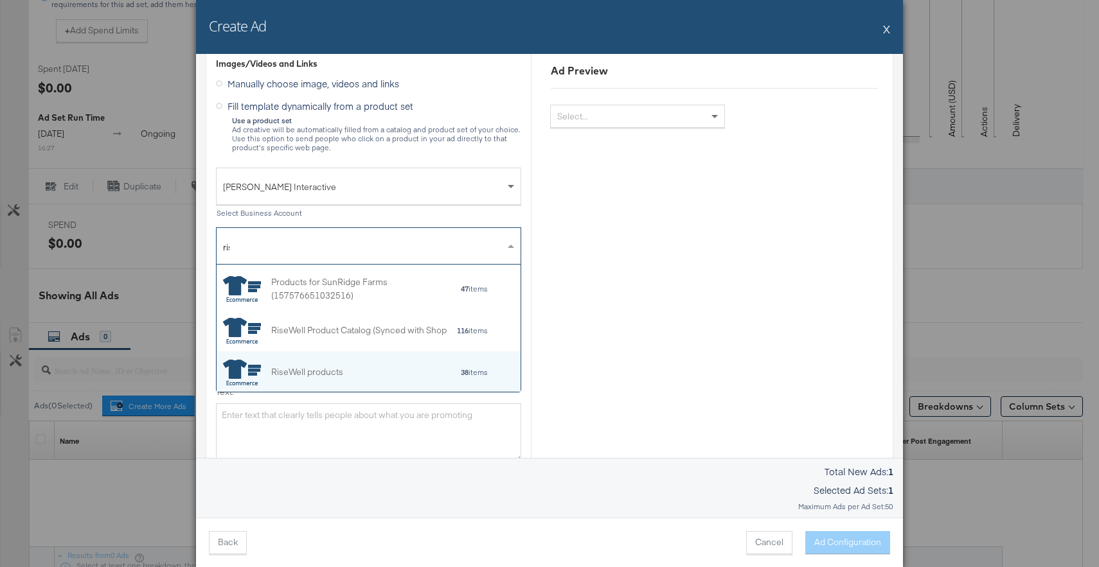
scroll to position [84, 304]
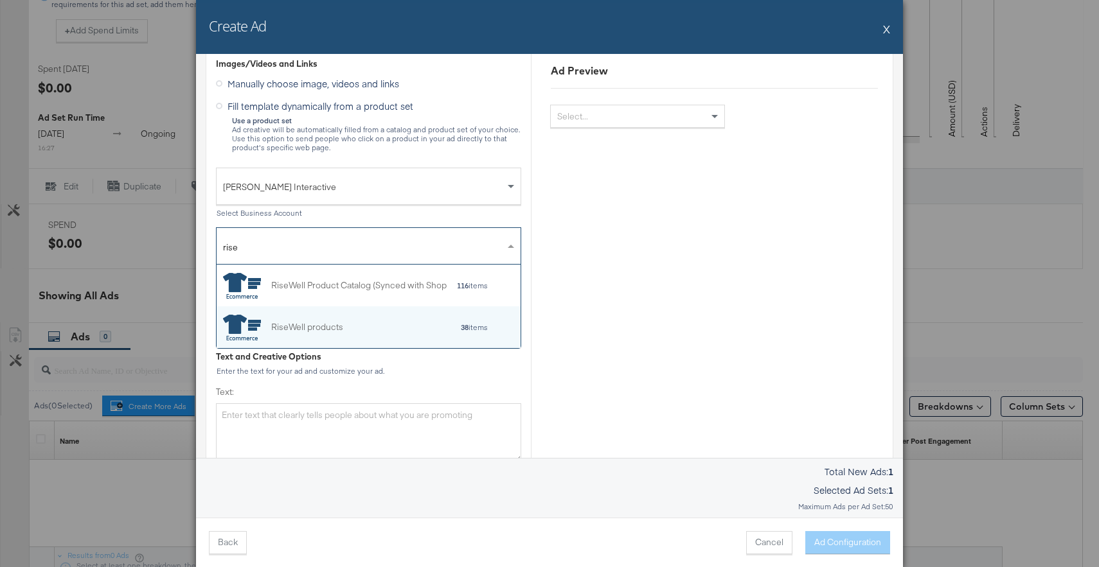
type input "rise"
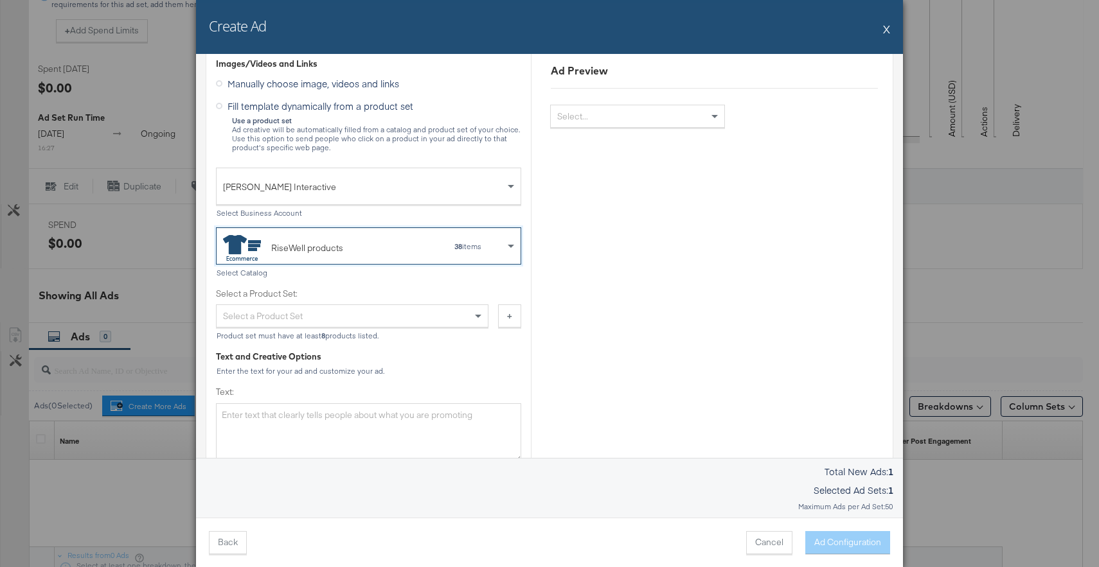
click at [440, 253] on div "RiseWell products 38 items" at bounding box center [363, 246] width 281 height 29
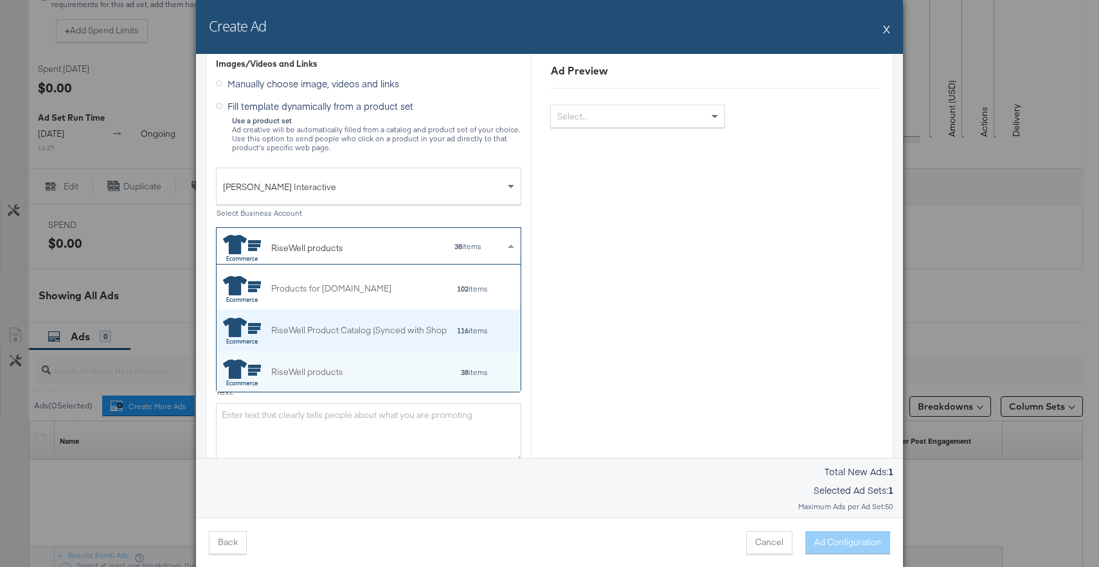
scroll to position [858, 0]
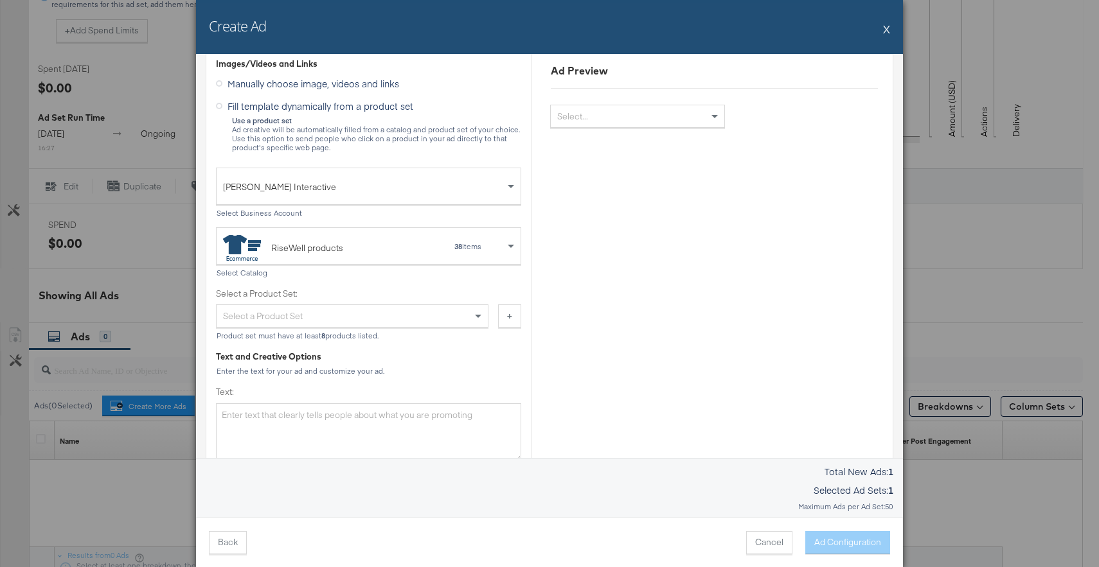
click at [575, 308] on div "Ad Preview Select..." at bounding box center [714, 573] width 366 height 1447
click at [443, 278] on div at bounding box center [352, 278] width 272 height 1
click at [414, 247] on div "38 items" at bounding box center [443, 246] width 77 height 9
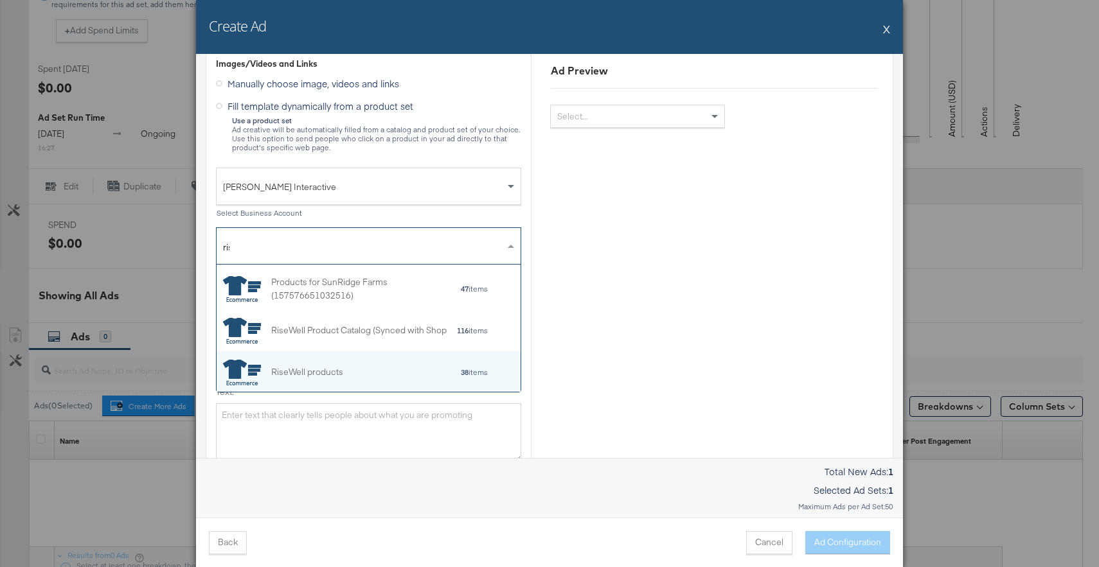
scroll to position [84, 304]
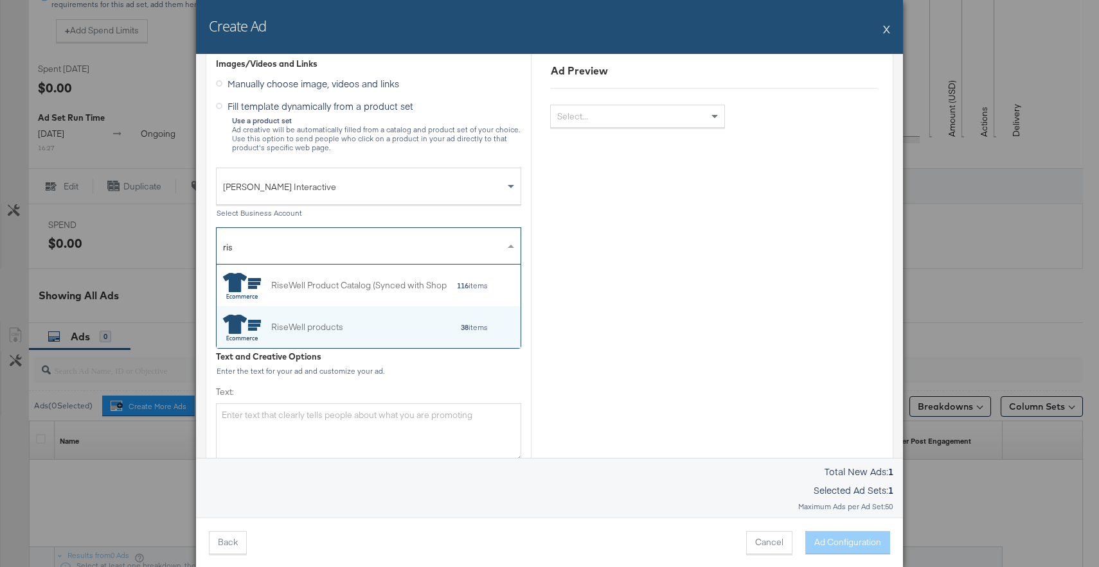
type input "rise"
click at [810, 235] on div "Ad Preview Select..." at bounding box center [714, 573] width 366 height 1447
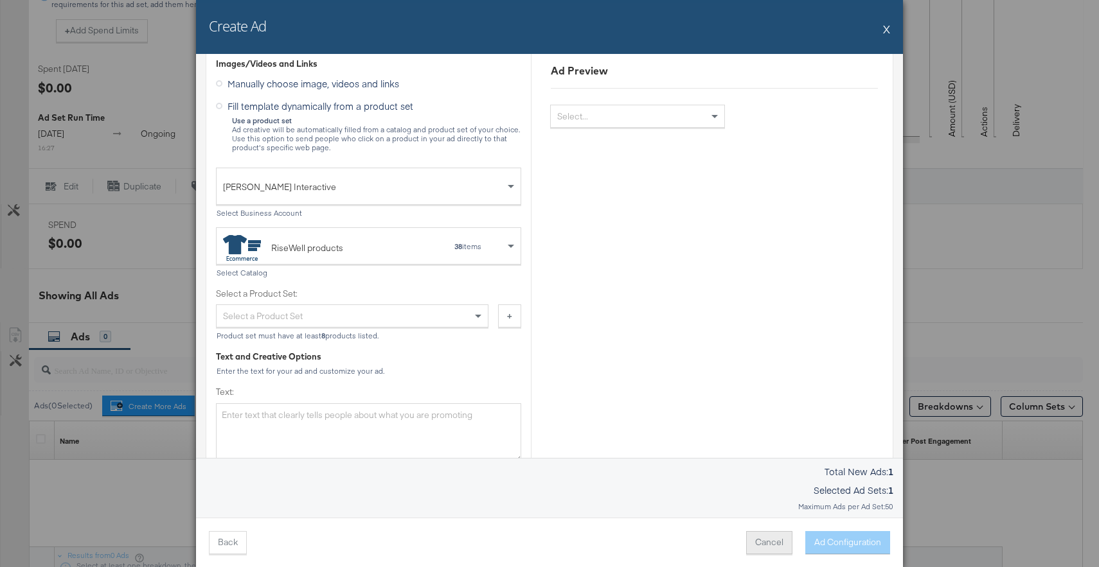
click at [769, 545] on button "Cancel" at bounding box center [769, 542] width 46 height 23
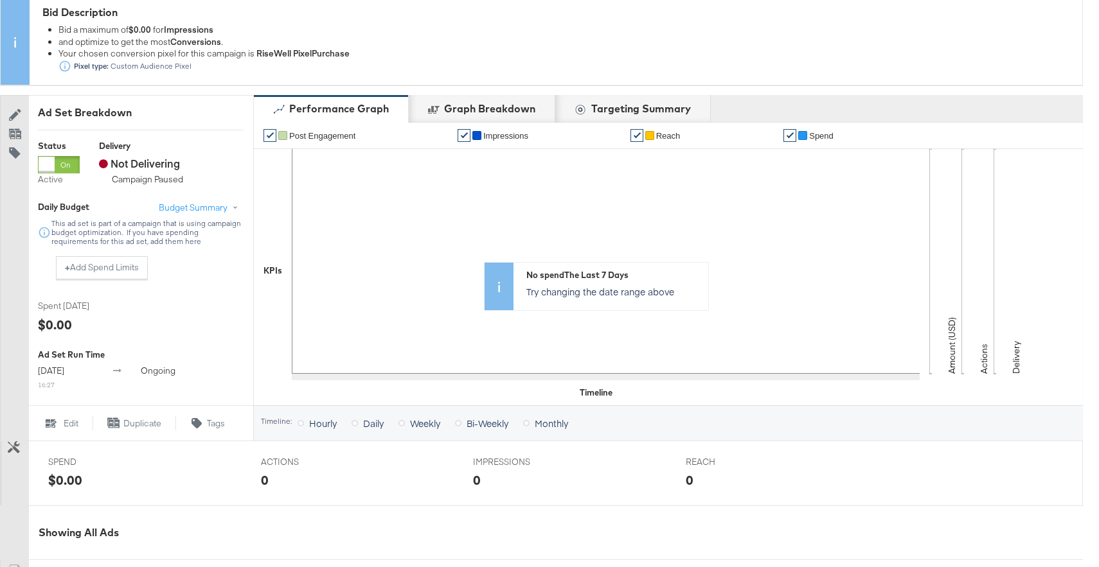
scroll to position [123, 0]
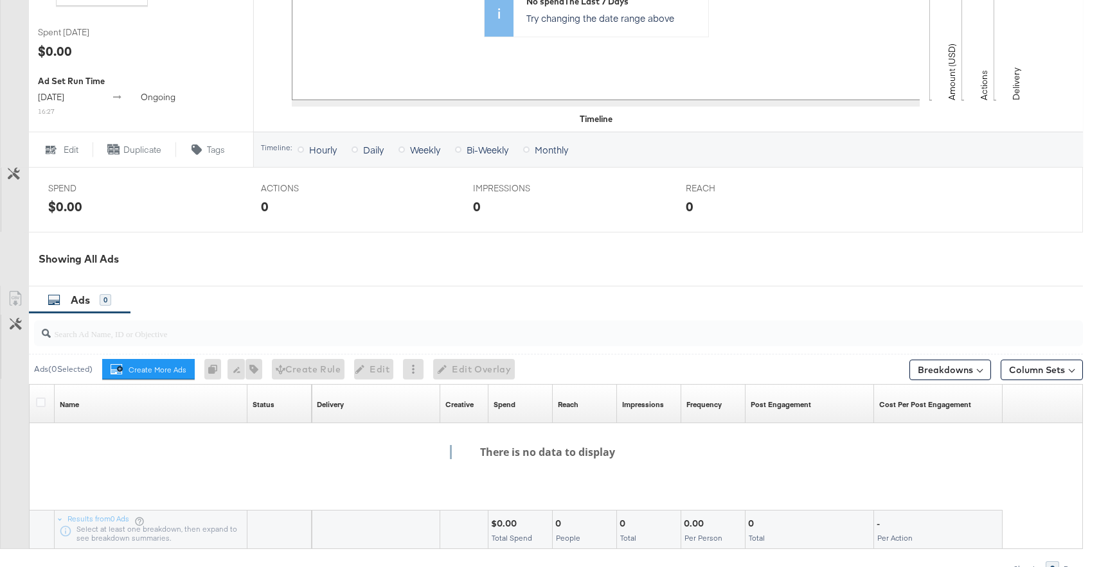
scroll to position [447, 0]
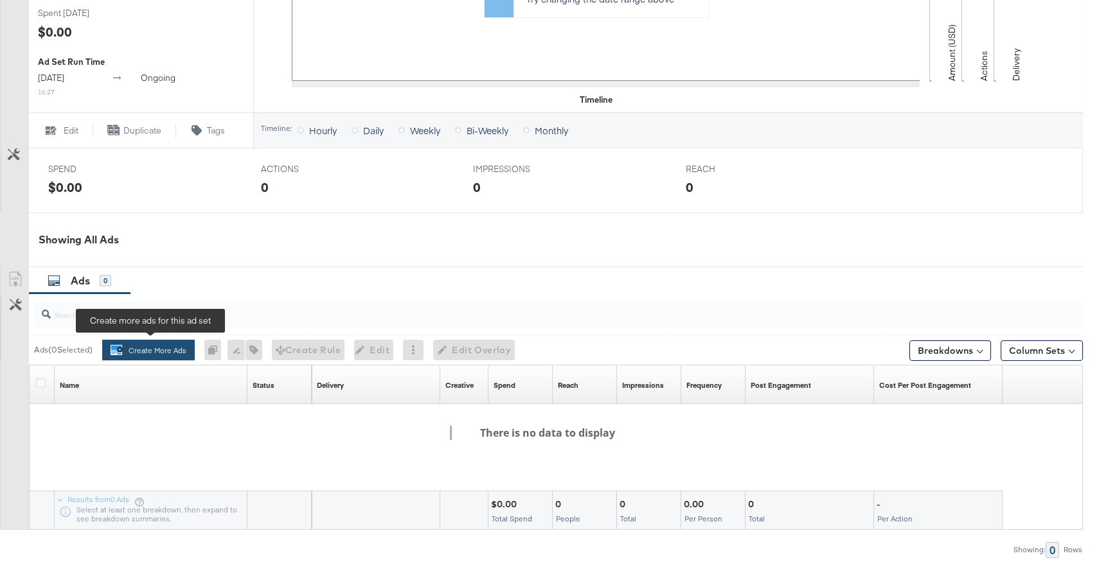
click at [160, 352] on button "Create More Ads Create more ads for this ad set" at bounding box center [148, 350] width 93 height 21
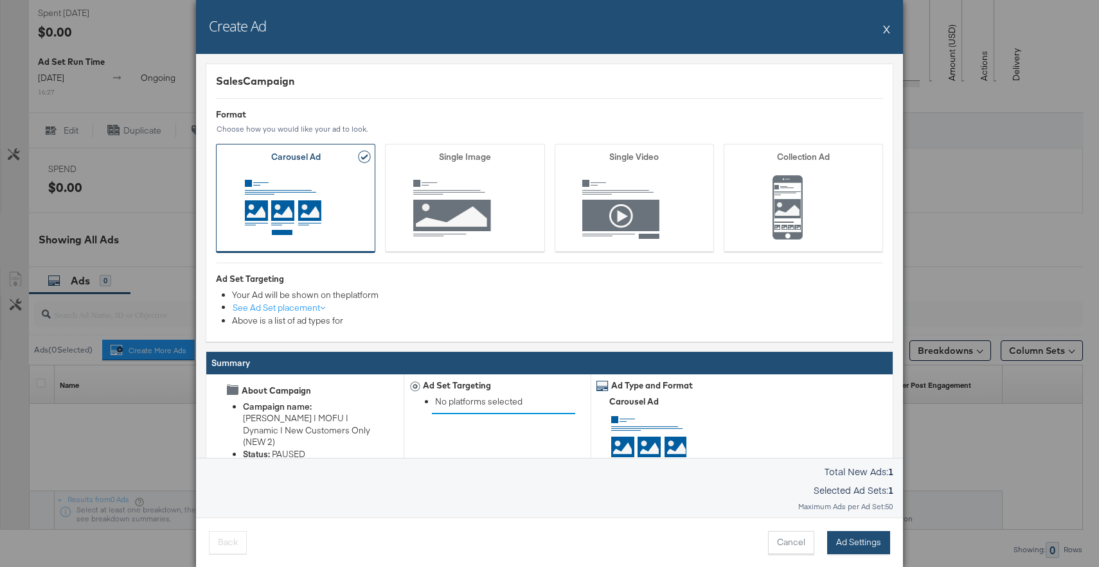
click at [851, 545] on button "Ad Settings" at bounding box center [858, 542] width 63 height 23
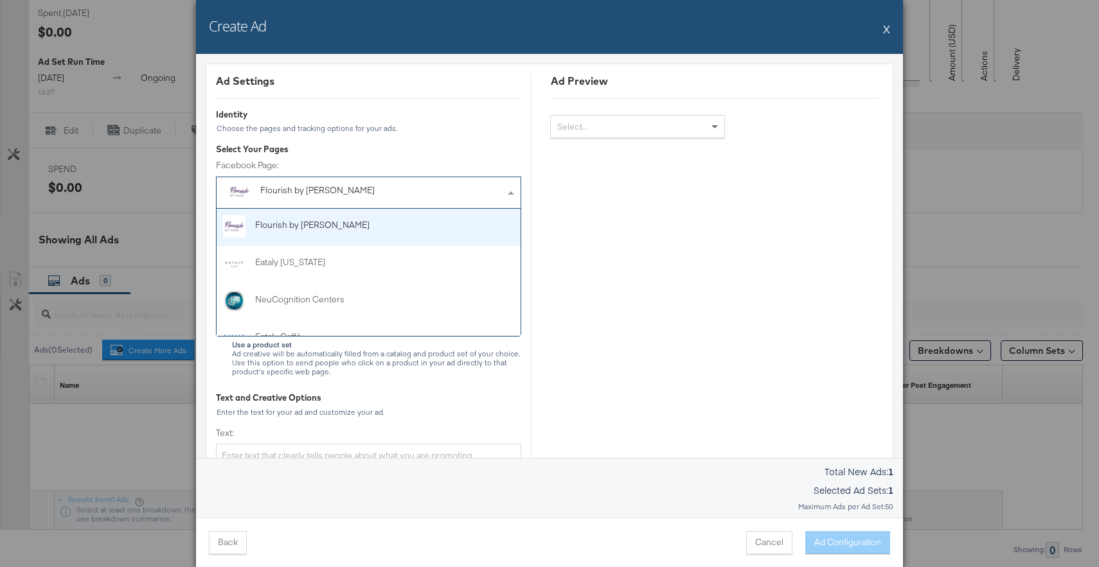
click at [413, 191] on div "Flourish by [PERSON_NAME]" at bounding box center [339, 190] width 158 height 13
type input "ris"
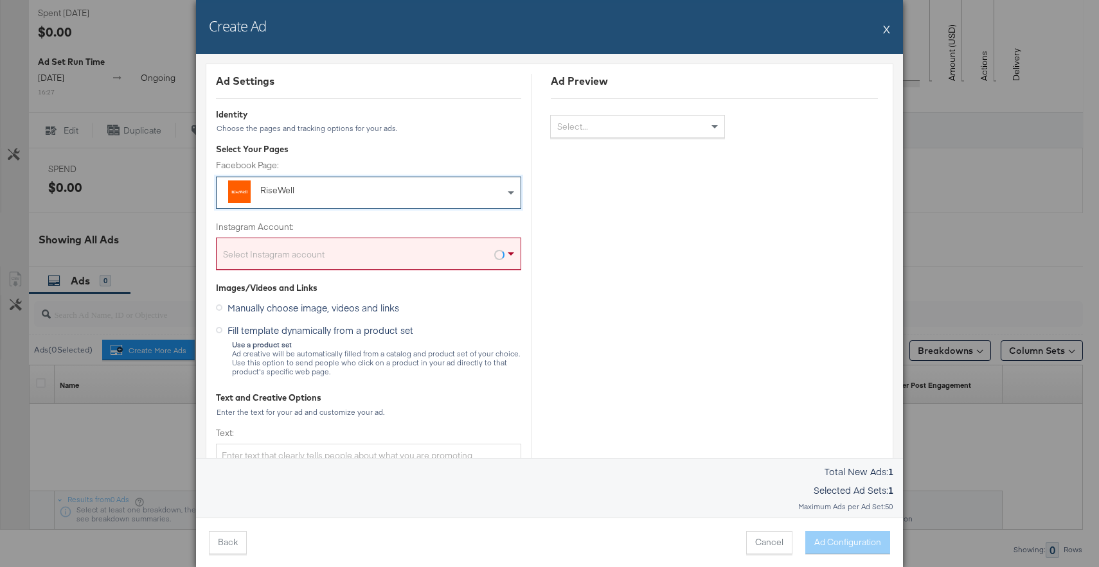
click at [453, 249] on div "Select Instagram account" at bounding box center [369, 257] width 304 height 26
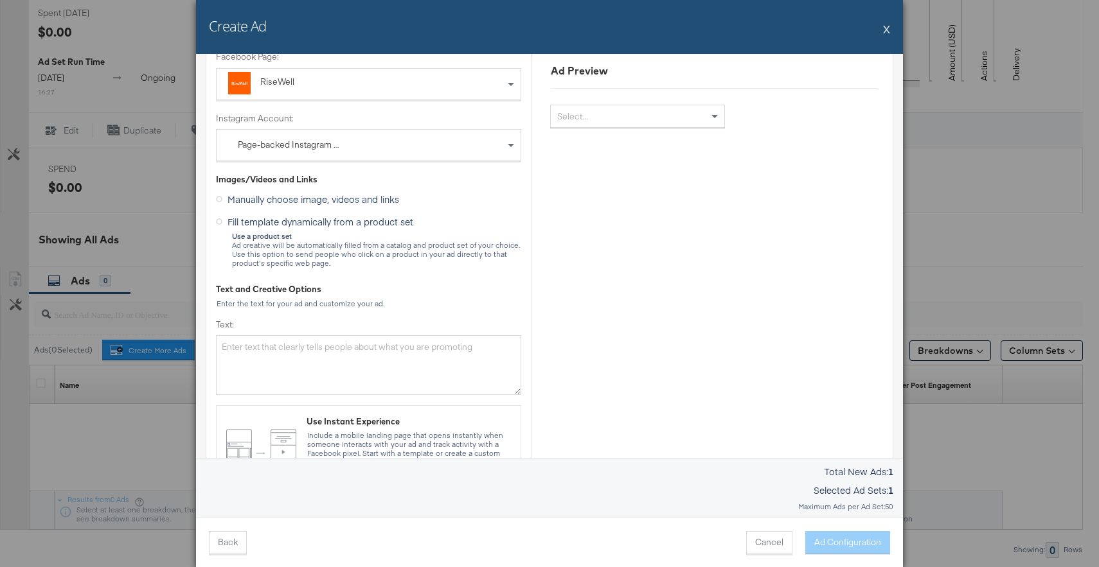
scroll to position [127, 0]
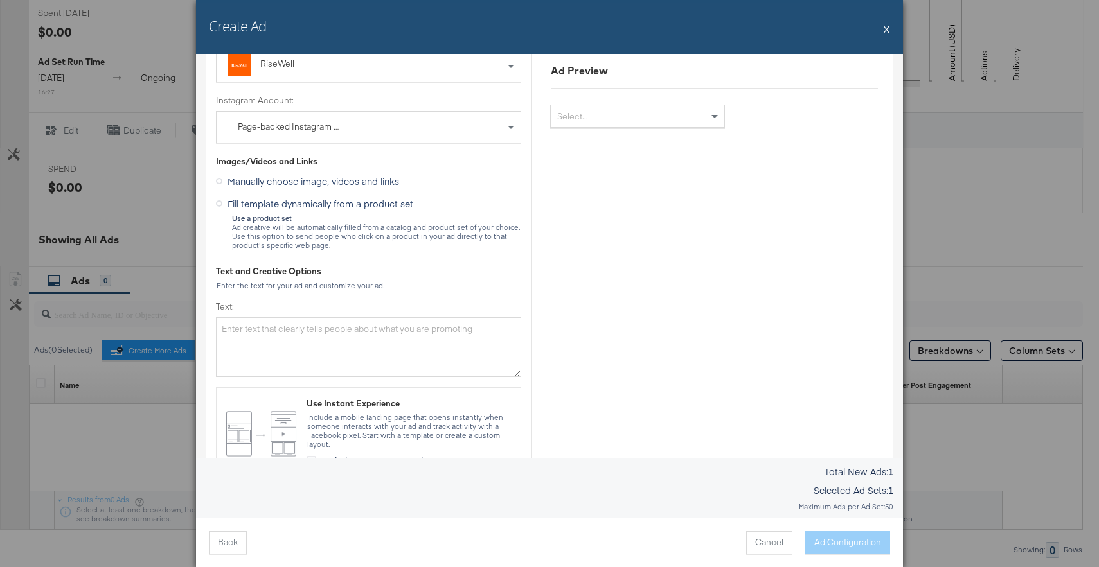
click at [220, 204] on icon at bounding box center [219, 203] width 6 height 6
click at [0, 0] on input "Fill template dynamically from a product set" at bounding box center [0, 0] width 0 height 0
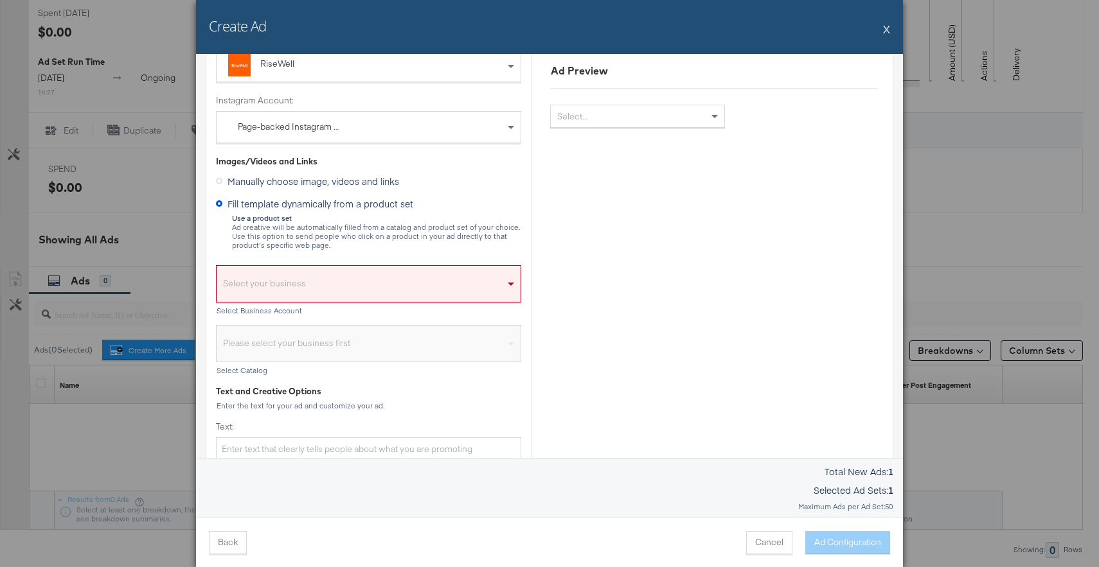
scroll to position [157, 0]
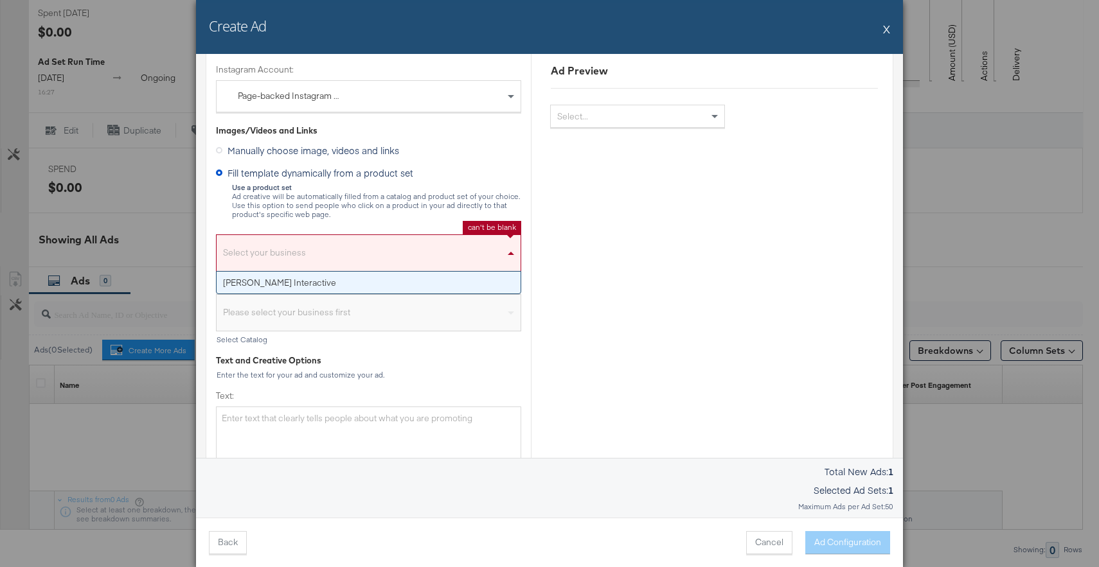
click at [314, 254] on div "Select your business" at bounding box center [369, 257] width 304 height 30
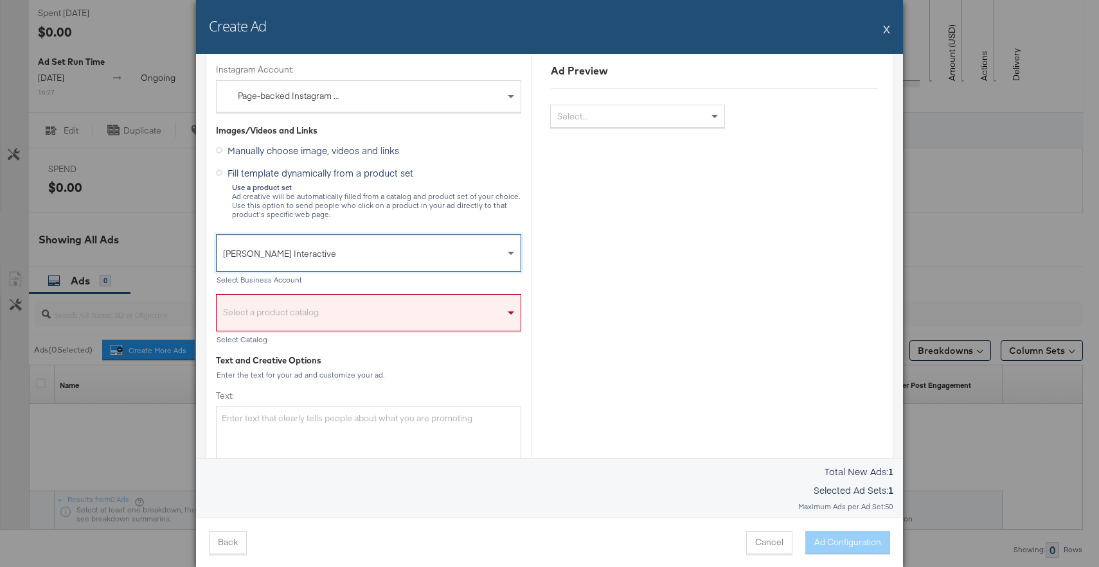
click at [340, 307] on div "Select a product catalog" at bounding box center [369, 316] width 304 height 30
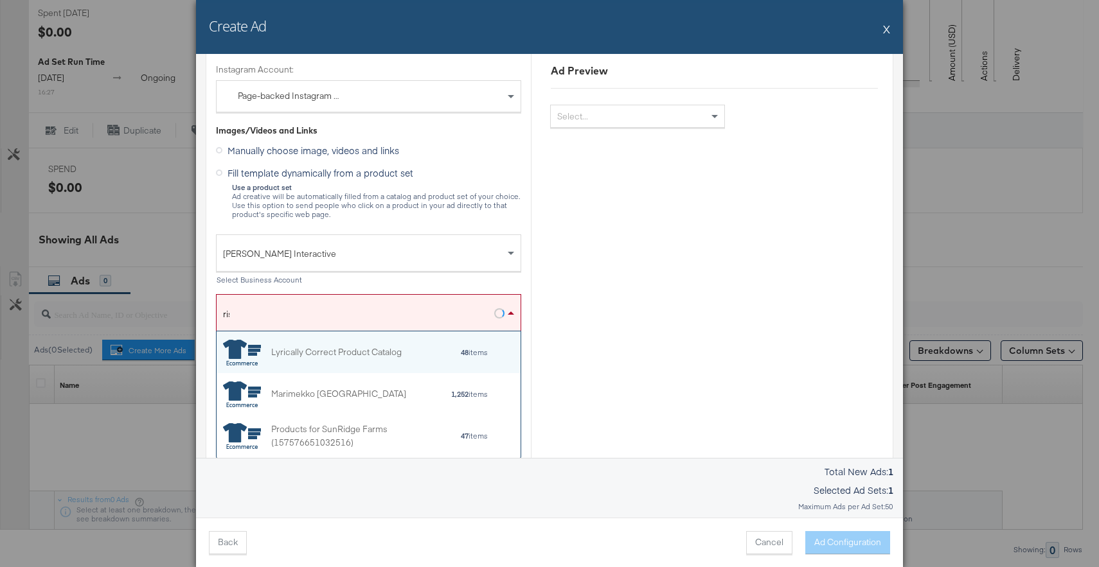
scroll to position [84, 304]
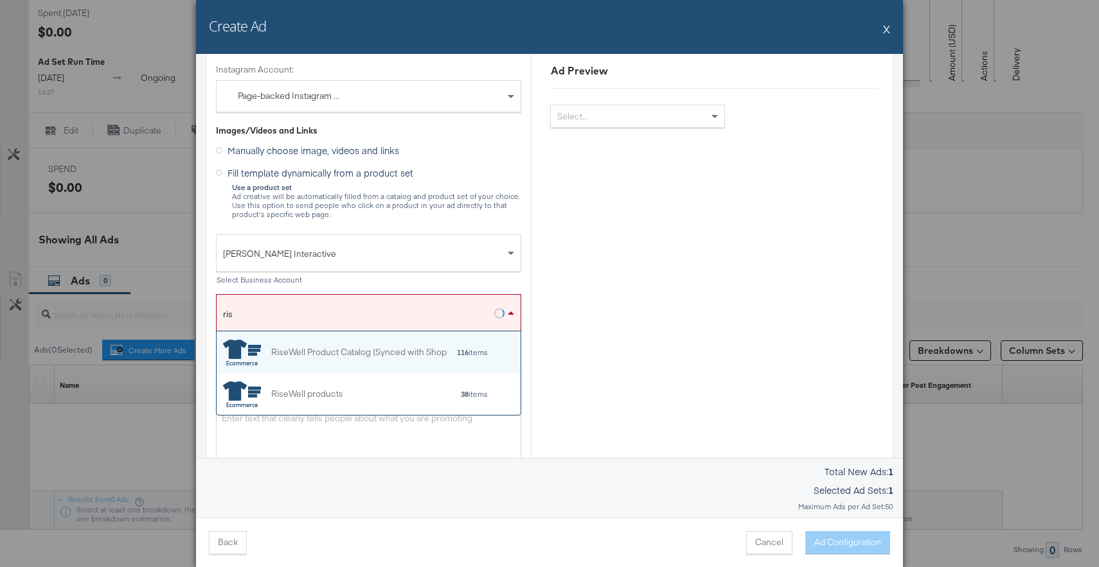
type input "rise"
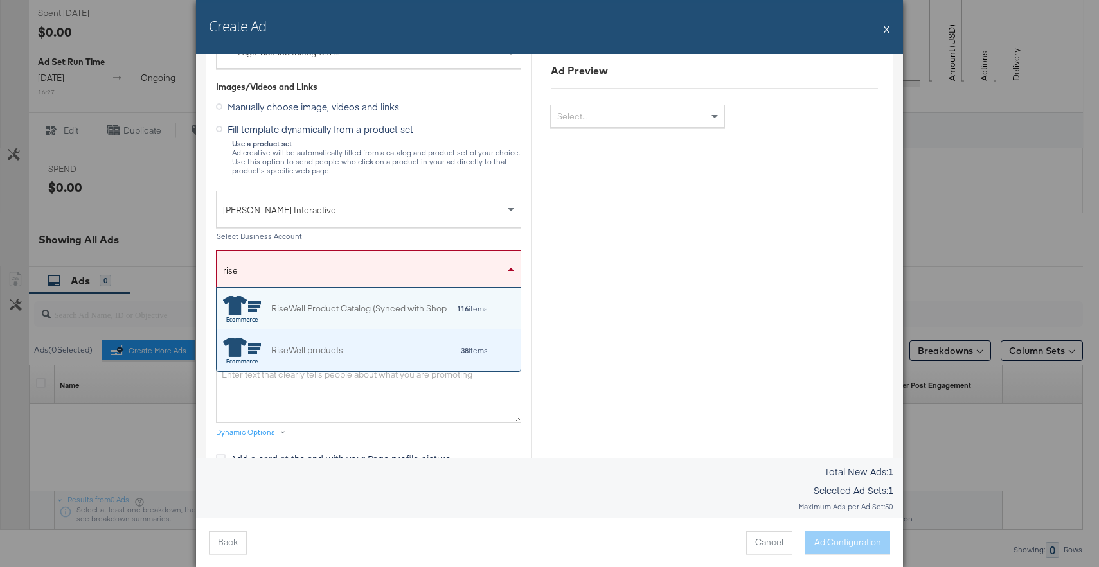
scroll to position [229, 0]
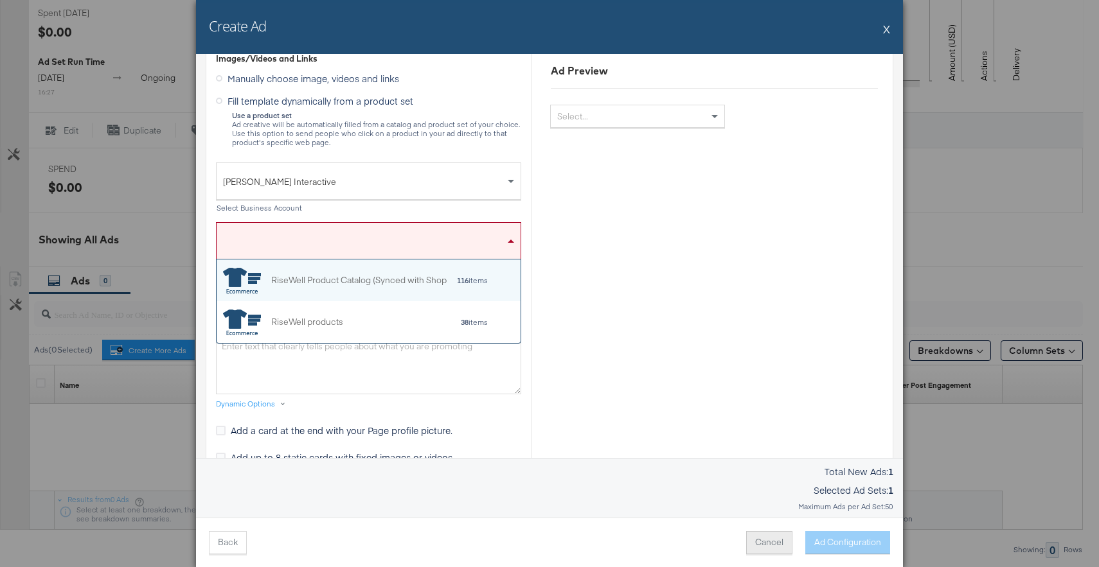
click at [766, 546] on button "Cancel" at bounding box center [769, 542] width 46 height 23
